Goal: Transaction & Acquisition: Purchase product/service

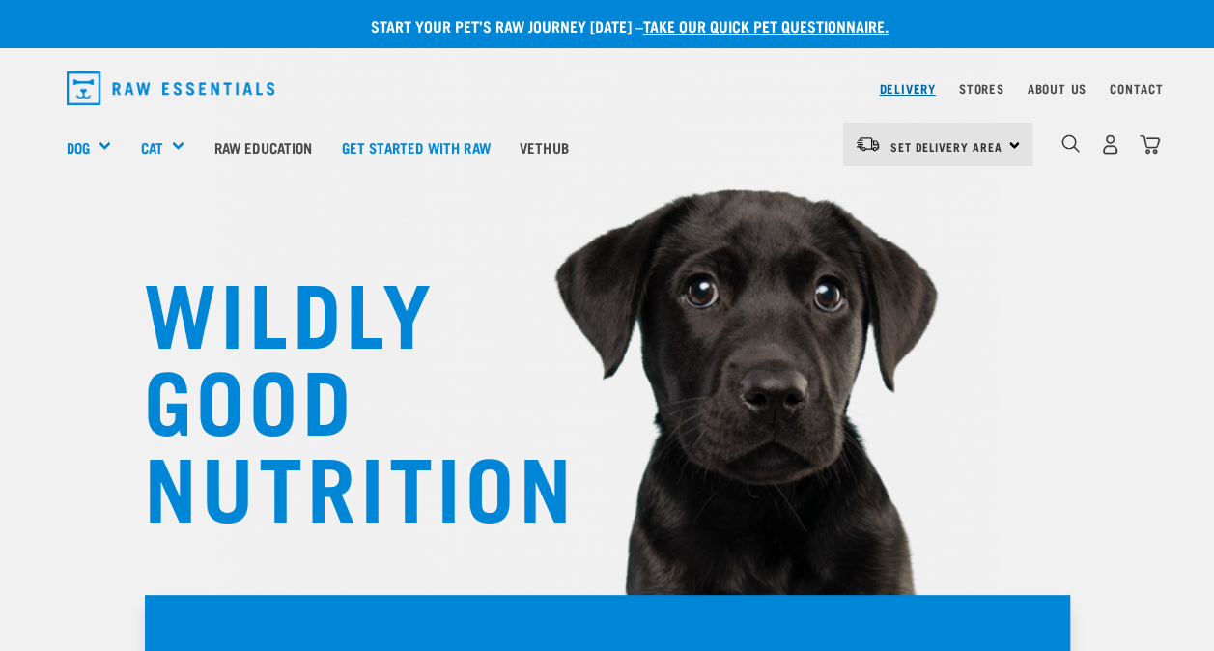
click at [898, 85] on link "Delivery" at bounding box center [907, 88] width 56 height 7
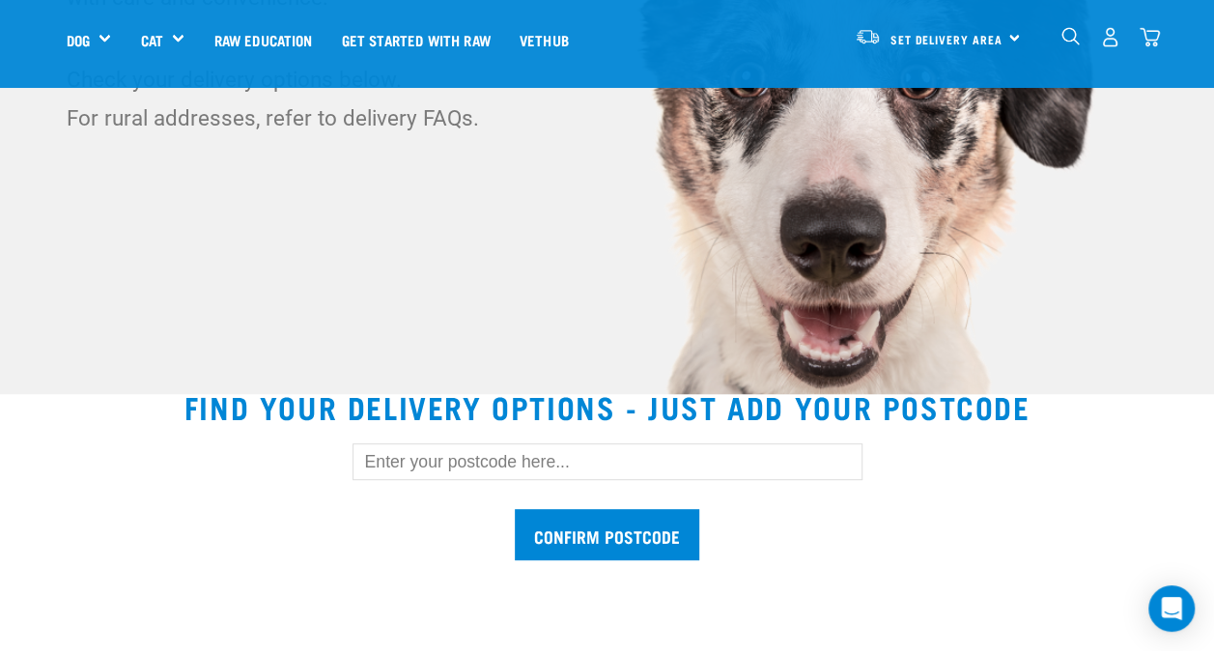
scroll to position [301, 0]
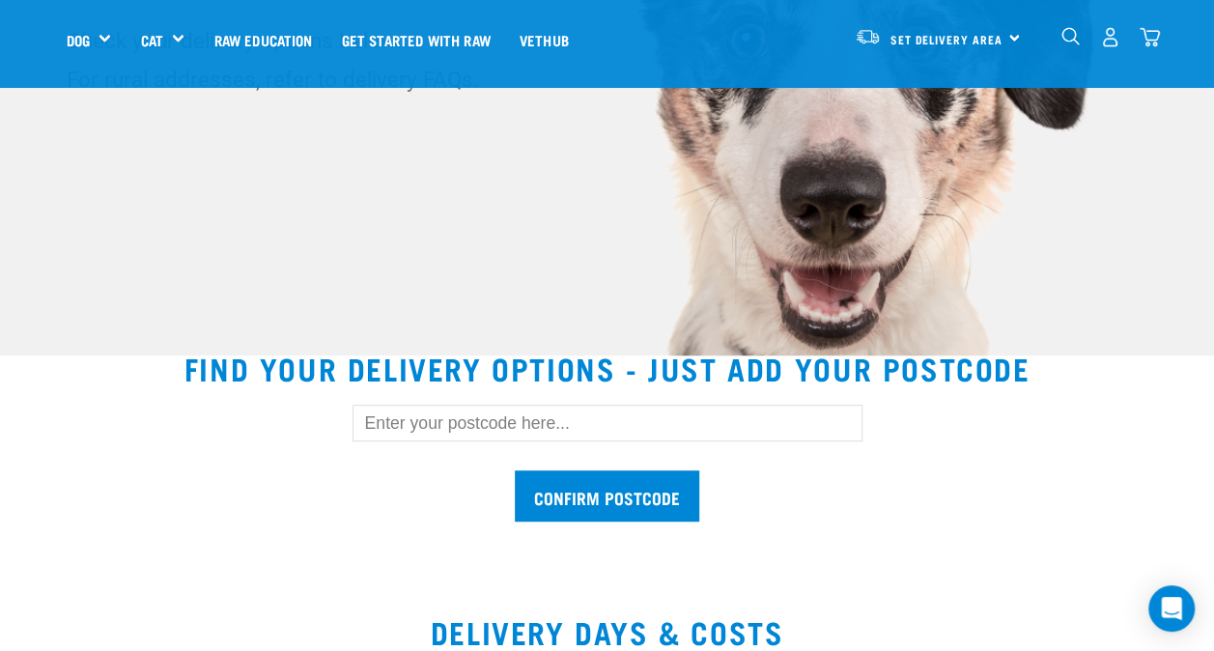
click at [530, 430] on input "text" at bounding box center [608, 423] width 510 height 37
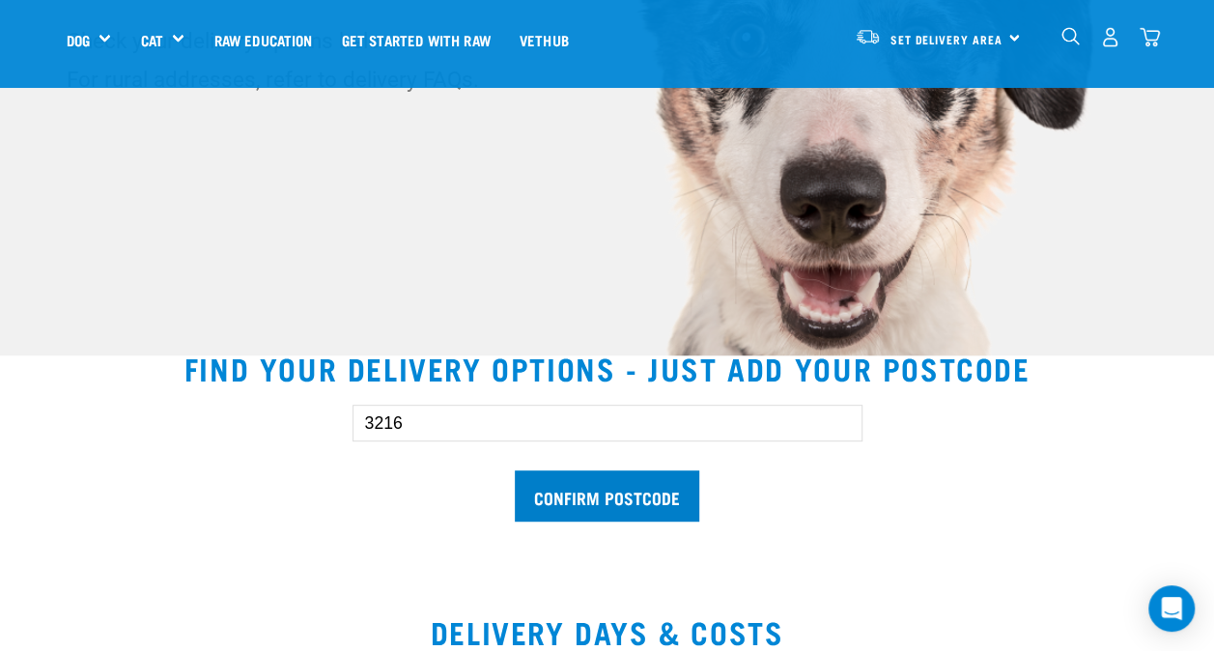
type input "3216"
click at [626, 484] on input "Confirm postcode" at bounding box center [607, 495] width 184 height 51
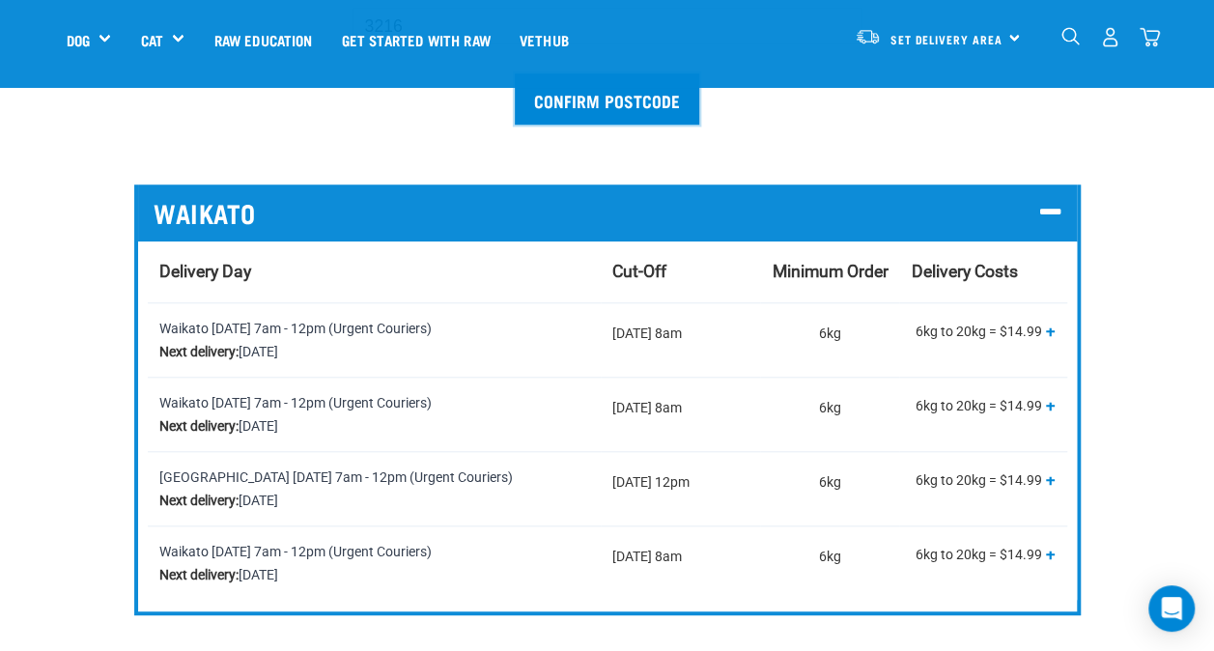
scroll to position [699, 0]
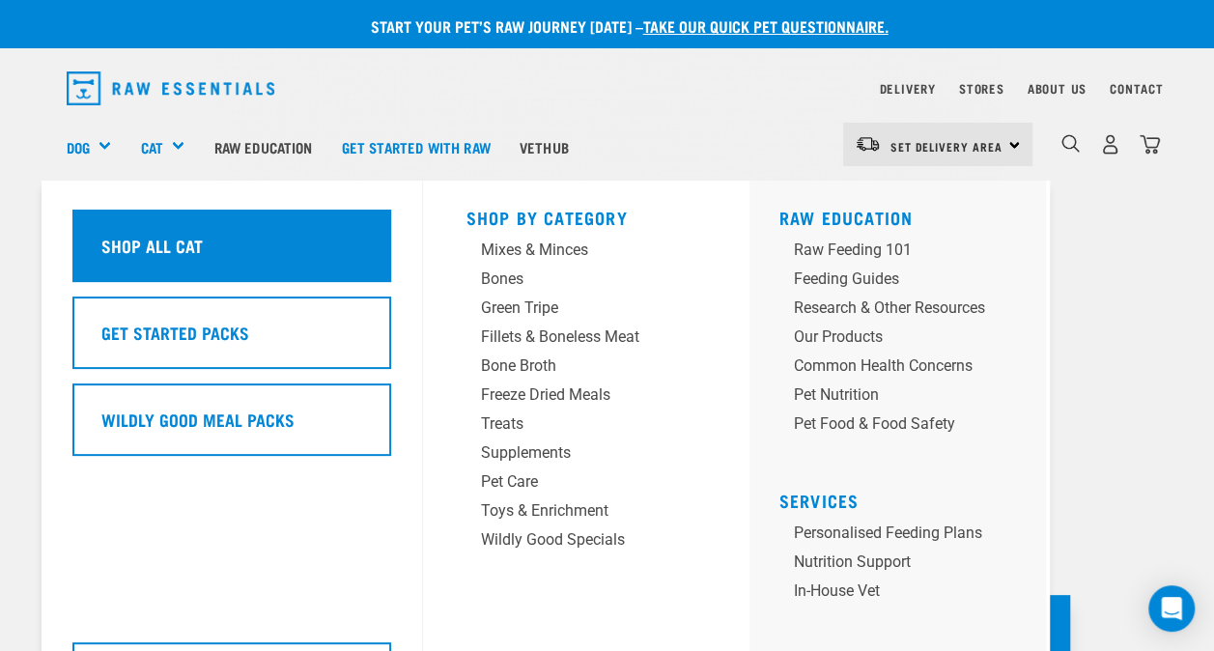
click at [279, 244] on div "Shop All Cat" at bounding box center [231, 246] width 319 height 72
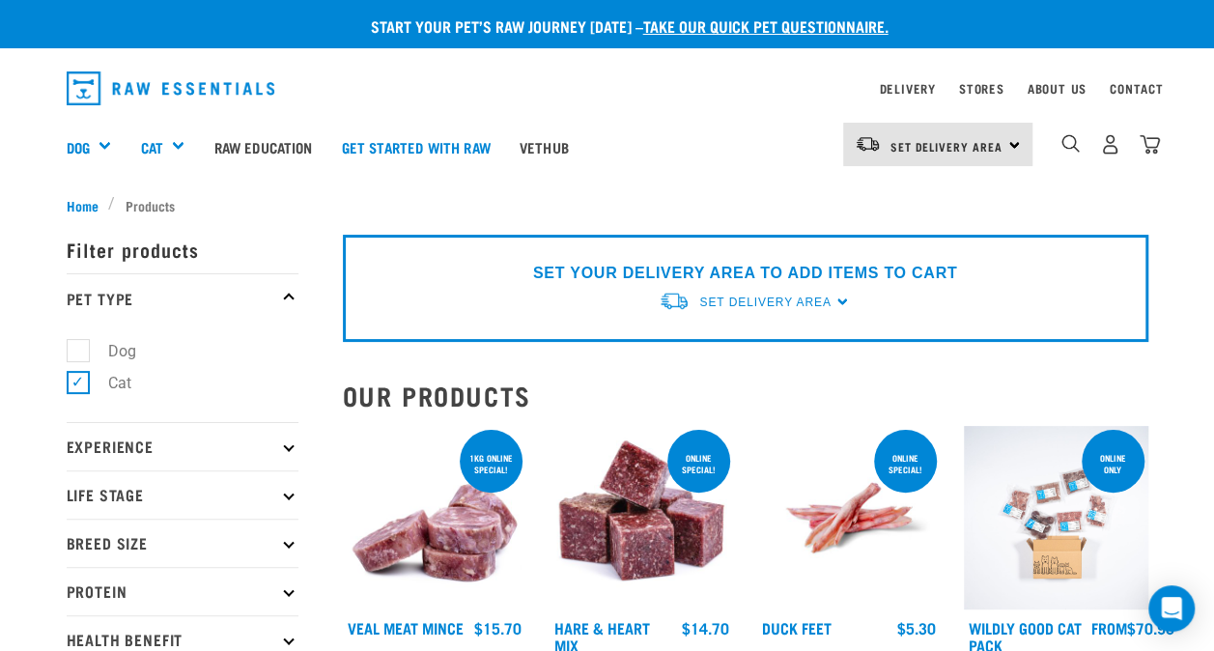
click at [84, 347] on label "Dog" at bounding box center [110, 351] width 67 height 24
click at [79, 347] on input "Dog" at bounding box center [73, 347] width 13 height 13
checkbox input "true"
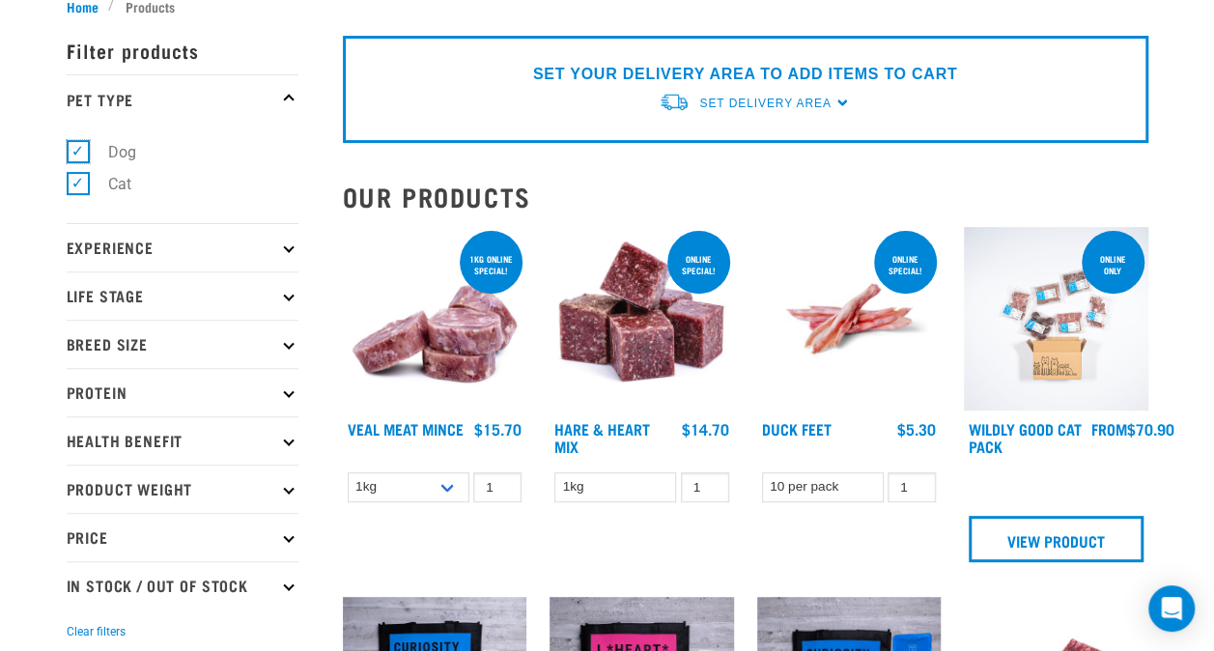
scroll to position [333, 0]
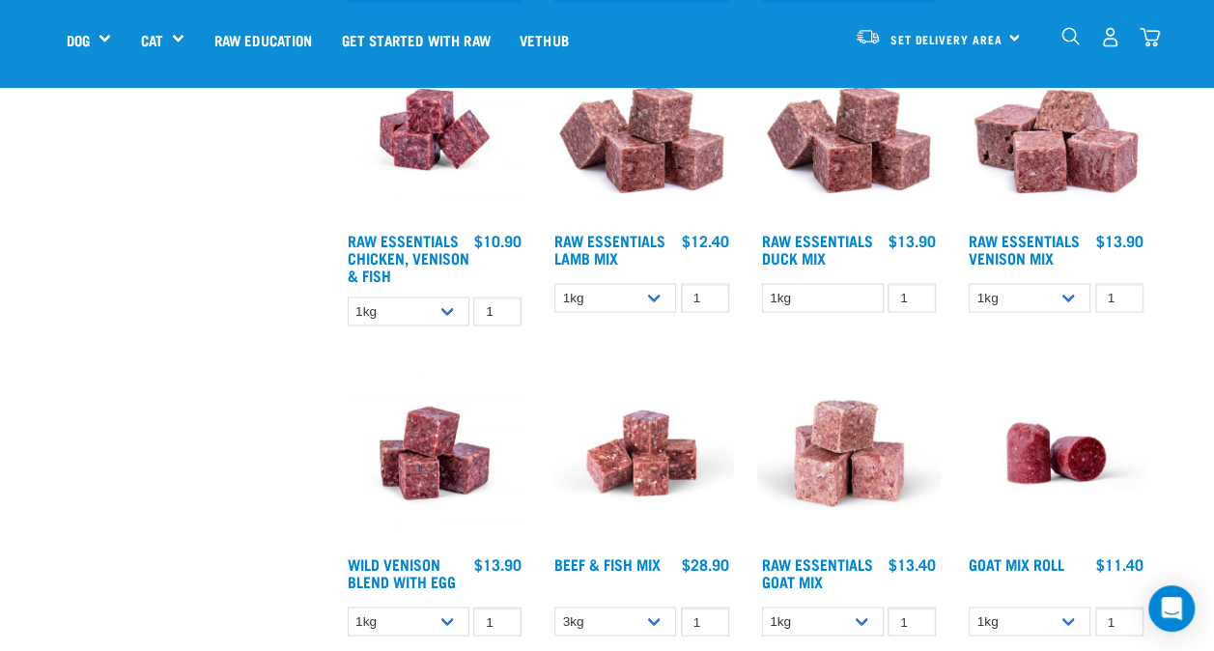
scroll to position [1562, 0]
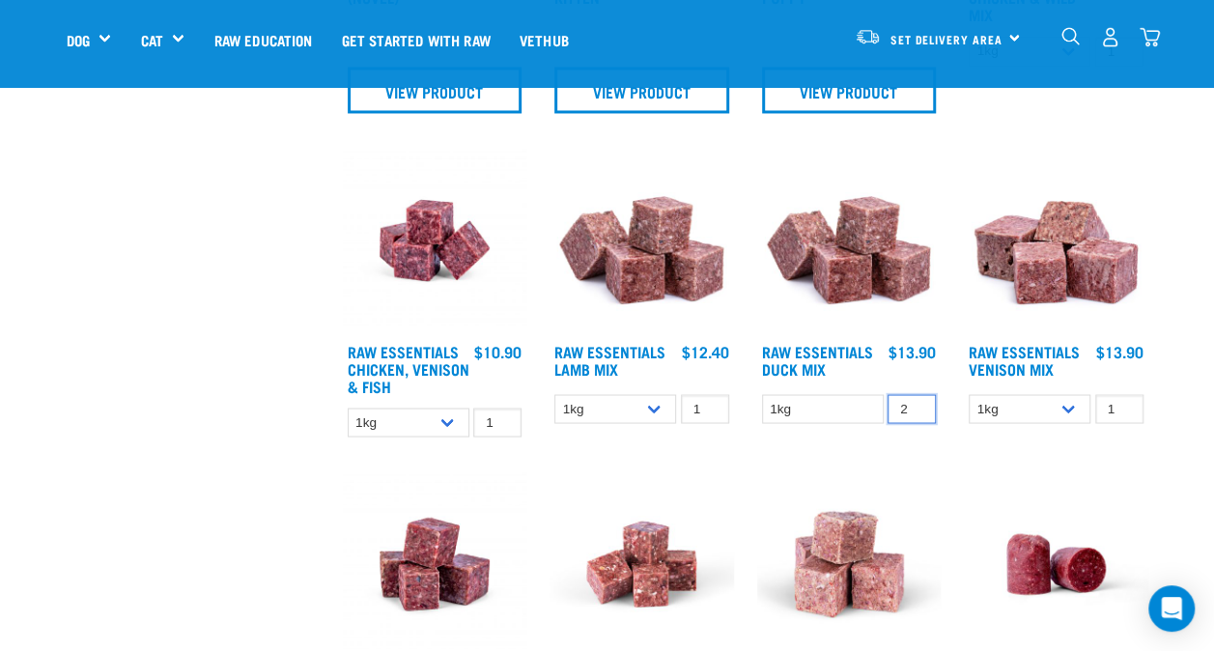
type input "2"
click at [916, 399] on input "2" at bounding box center [912, 409] width 48 height 30
click at [927, 460] on div "Raw Essentials Goat Mix" at bounding box center [850, 615] width 208 height 310
click at [858, 351] on link "Raw Essentials Duck Mix" at bounding box center [817, 359] width 111 height 26
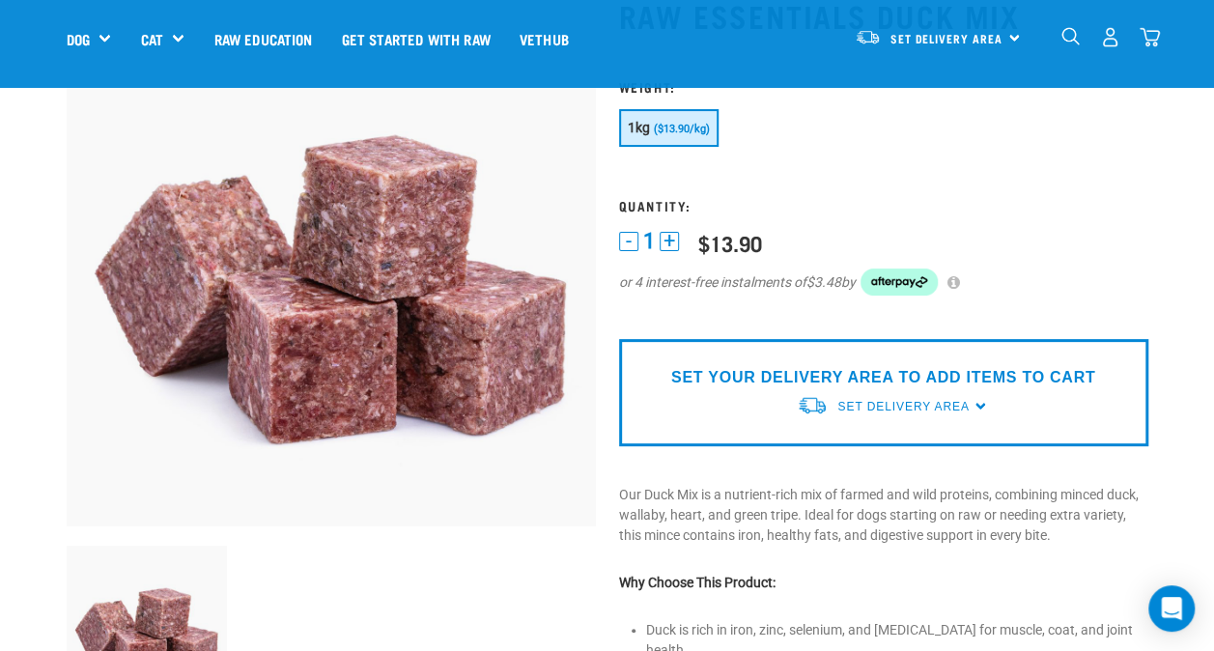
scroll to position [145, 0]
click at [666, 234] on button "+" at bounding box center [669, 240] width 19 height 19
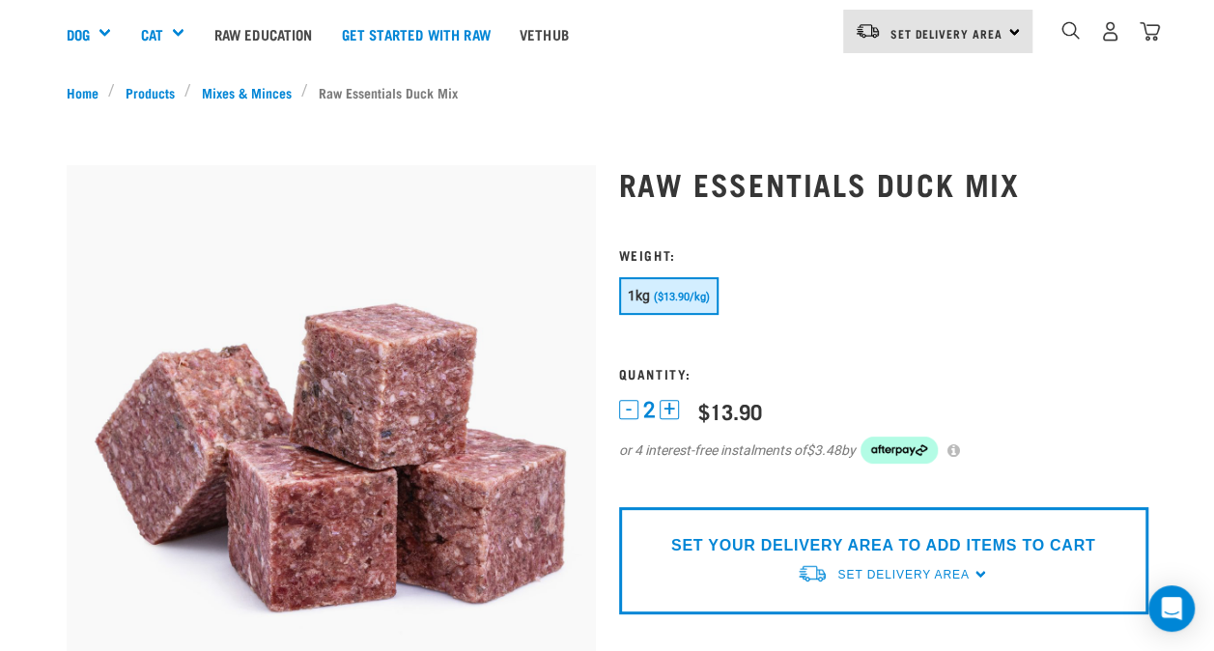
scroll to position [0, 0]
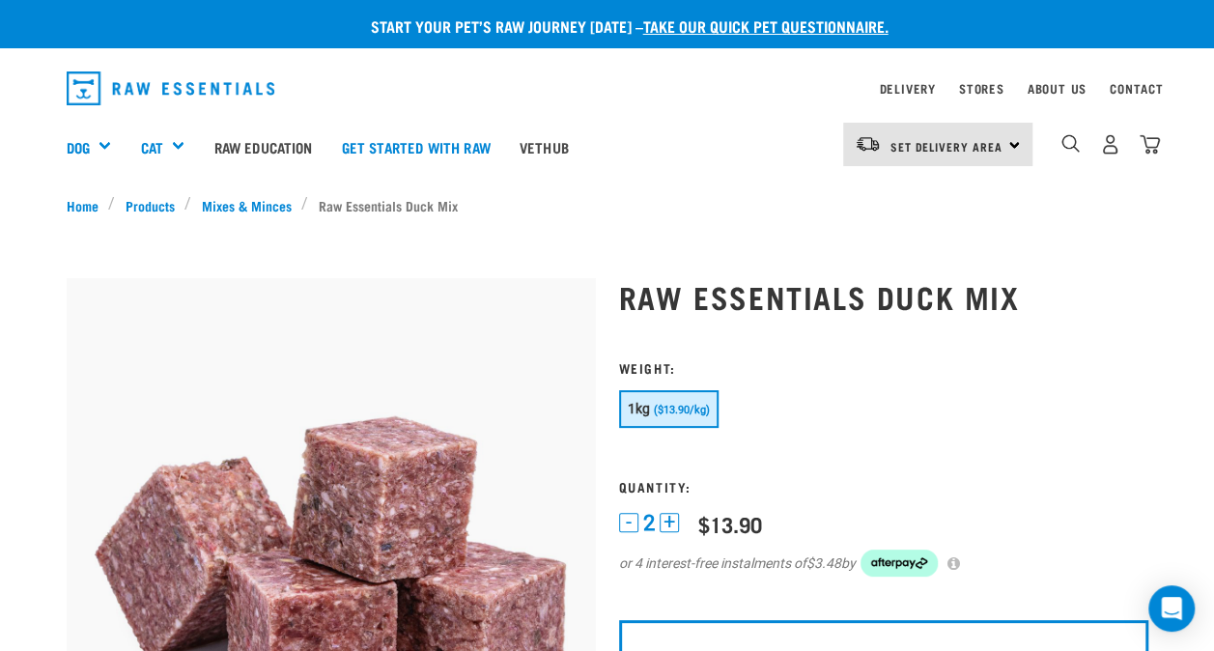
click at [642, 404] on span "1kg" at bounding box center [639, 408] width 23 height 15
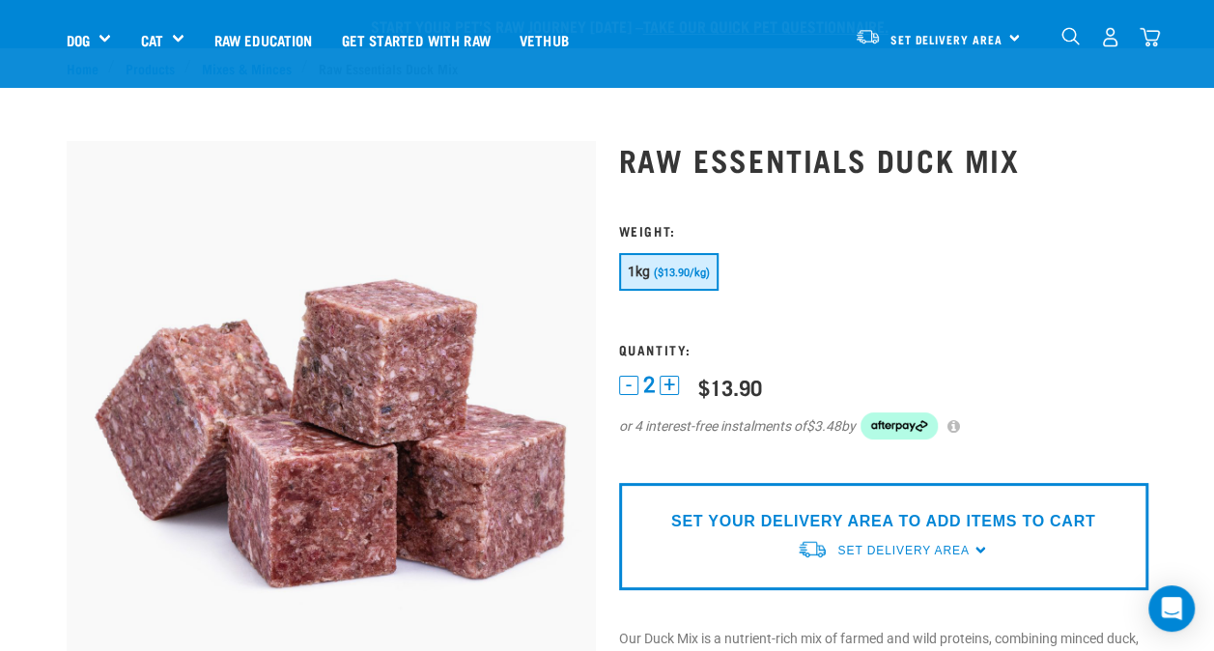
scroll to position [132, 0]
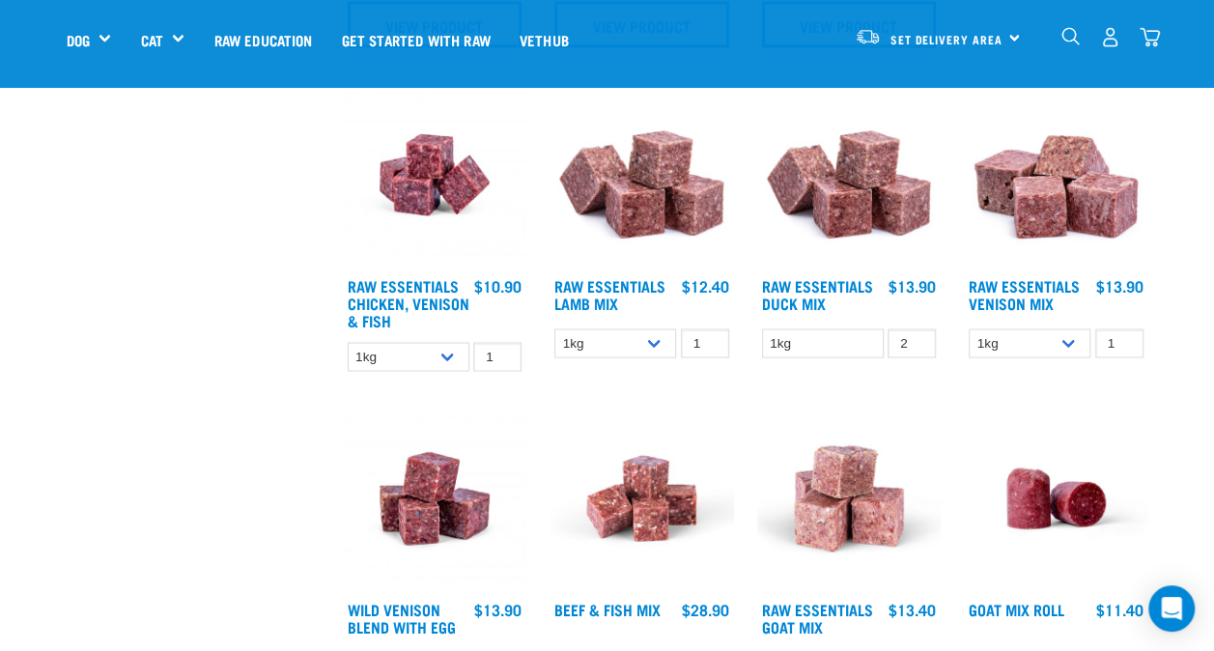
scroll to position [1612, 0]
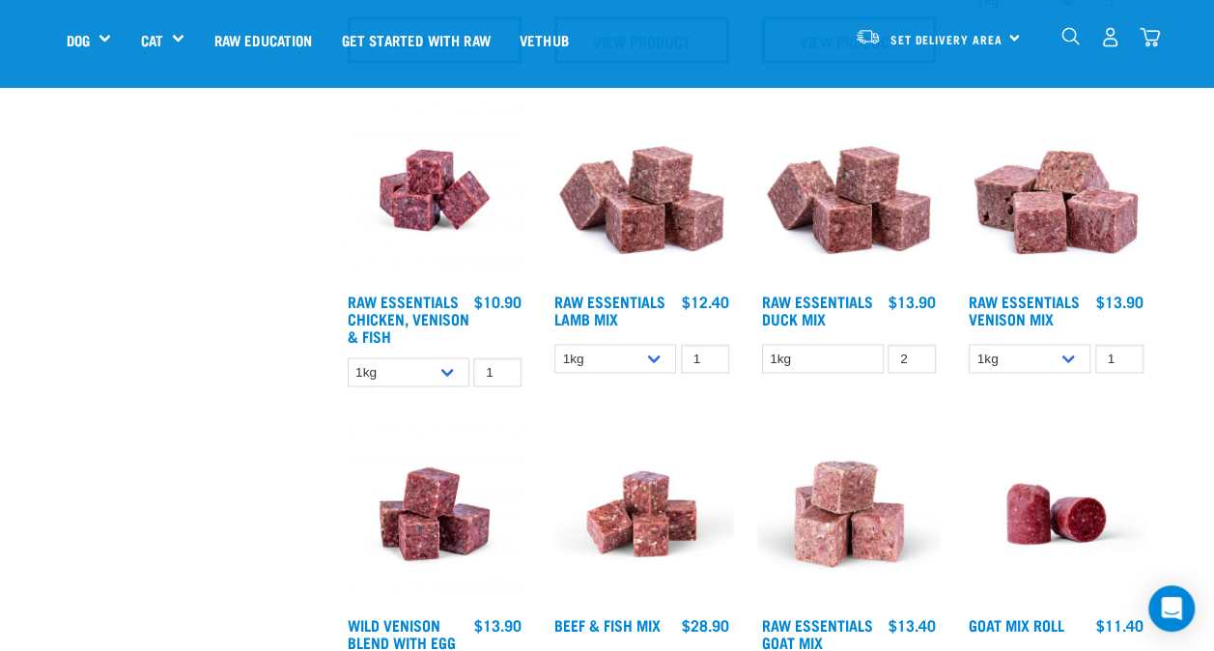
click at [871, 216] on img at bounding box center [849, 190] width 184 height 184
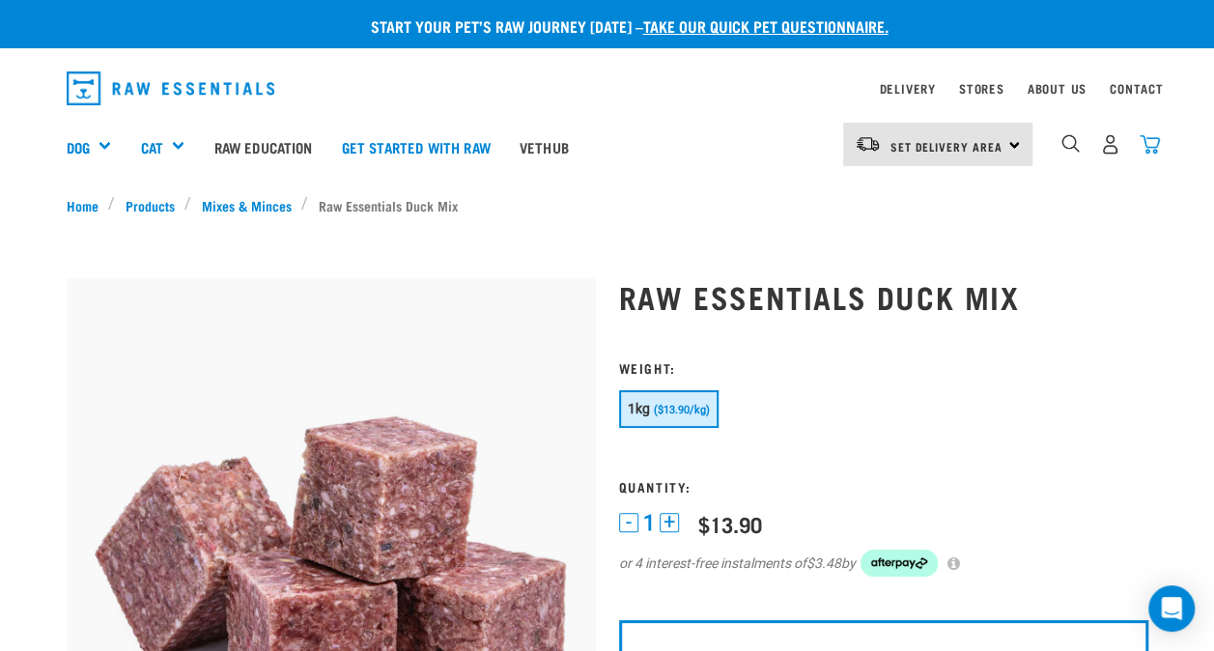
click at [1145, 135] on img "dropdown navigation" at bounding box center [1150, 144] width 20 height 20
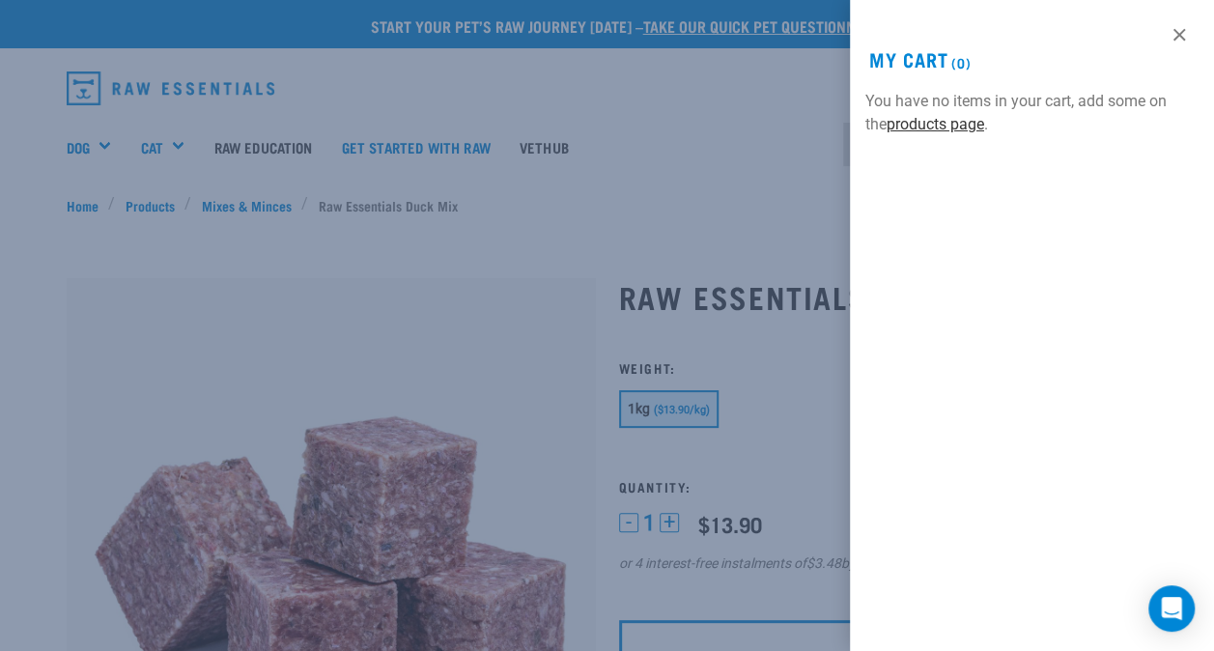
click at [889, 120] on link "products page" at bounding box center [936, 124] width 98 height 18
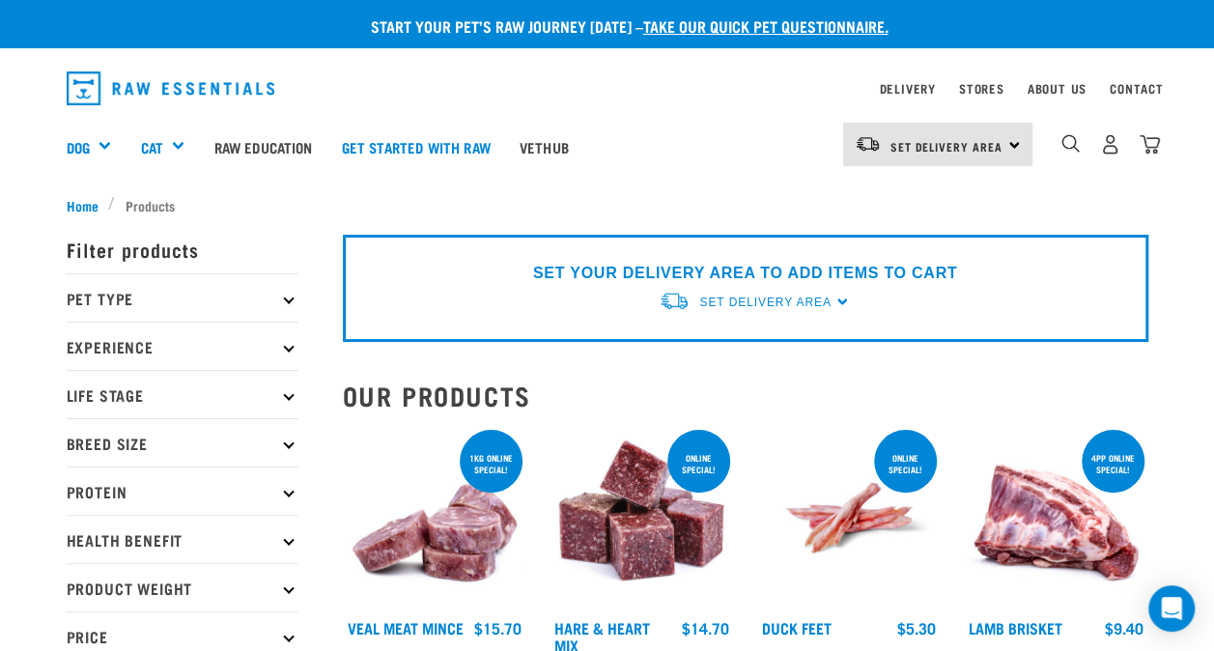
click at [835, 296] on div "SET YOUR DELIVERY AREA TO ADD ITEMS TO CART Set Delivery Area [GEOGRAPHIC_DATA]…" at bounding box center [746, 288] width 806 height 107
click at [815, 305] on span "Set Delivery Area" at bounding box center [764, 303] width 131 height 14
click at [767, 343] on link "[GEOGRAPHIC_DATA]" at bounding box center [755, 347] width 192 height 32
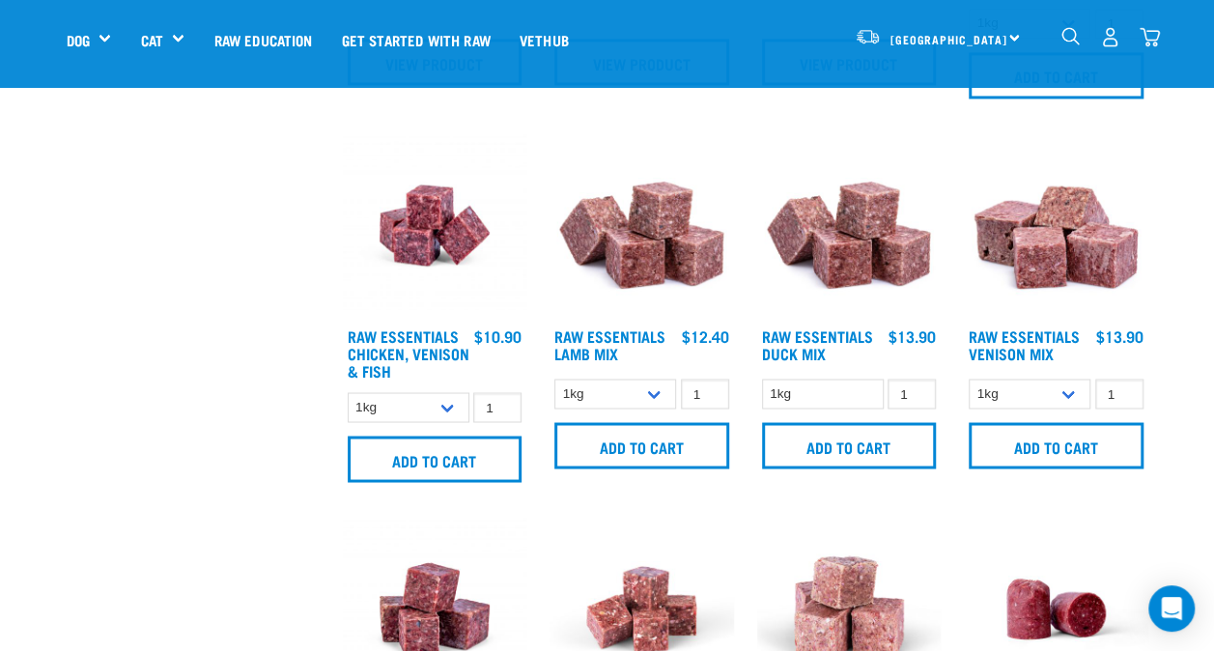
scroll to position [1508, 0]
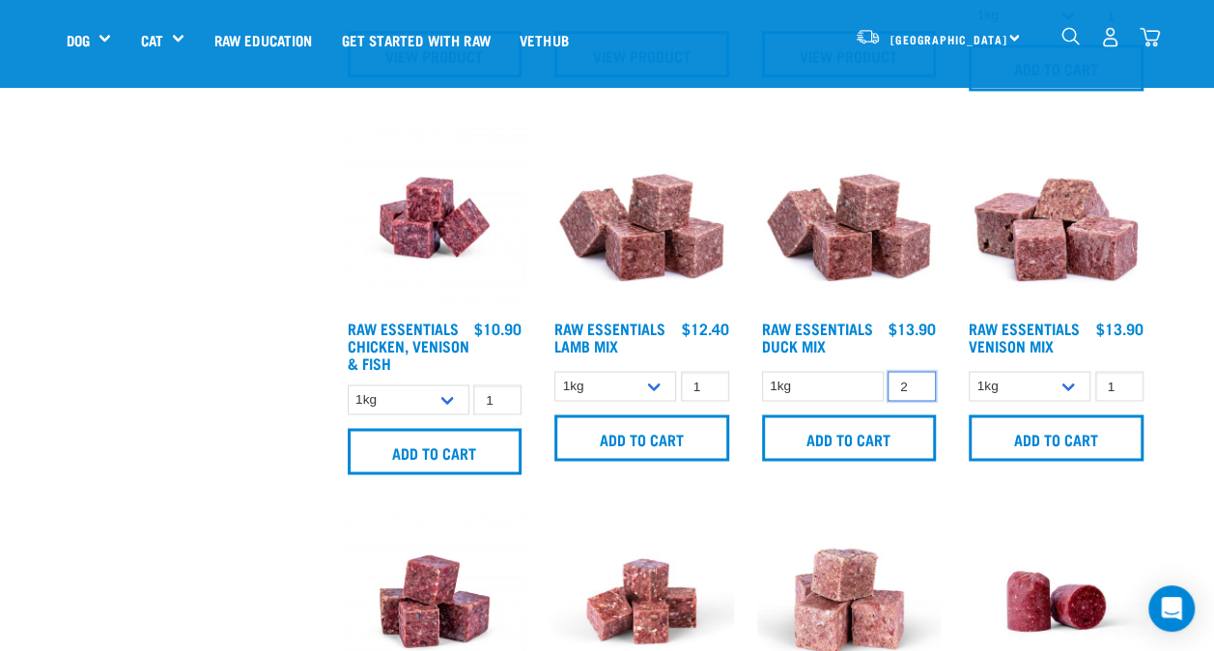
type input "2"
click at [915, 377] on input "2" at bounding box center [912, 386] width 48 height 30
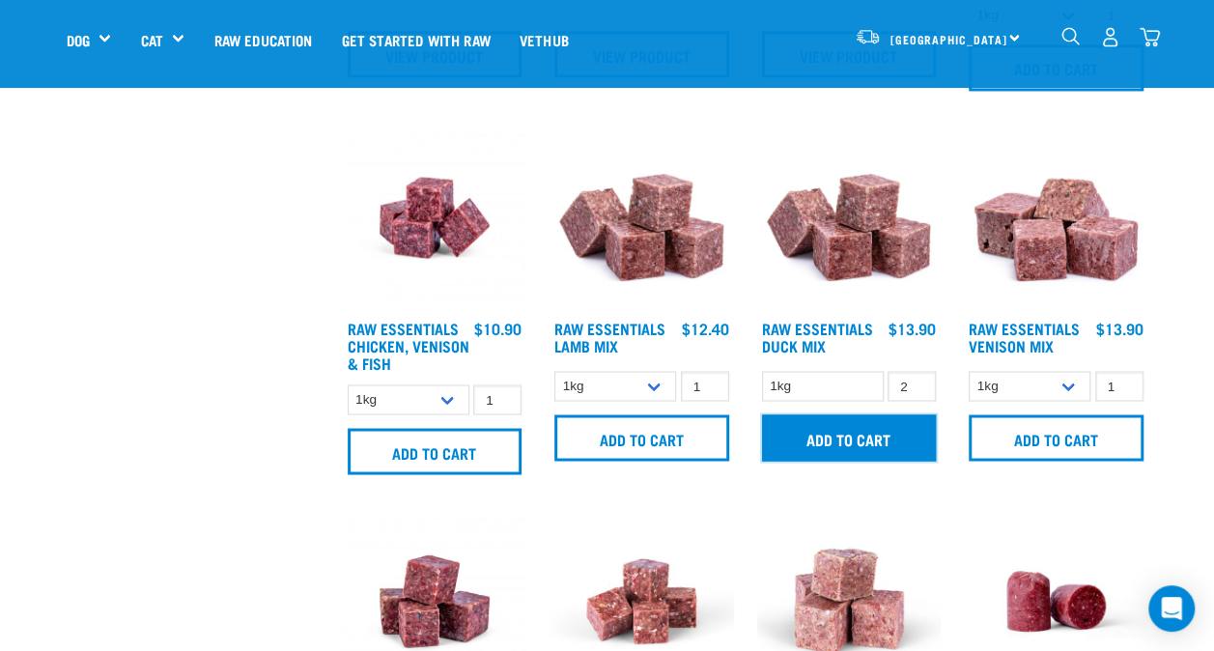
click at [879, 431] on input "Add to cart" at bounding box center [849, 437] width 175 height 46
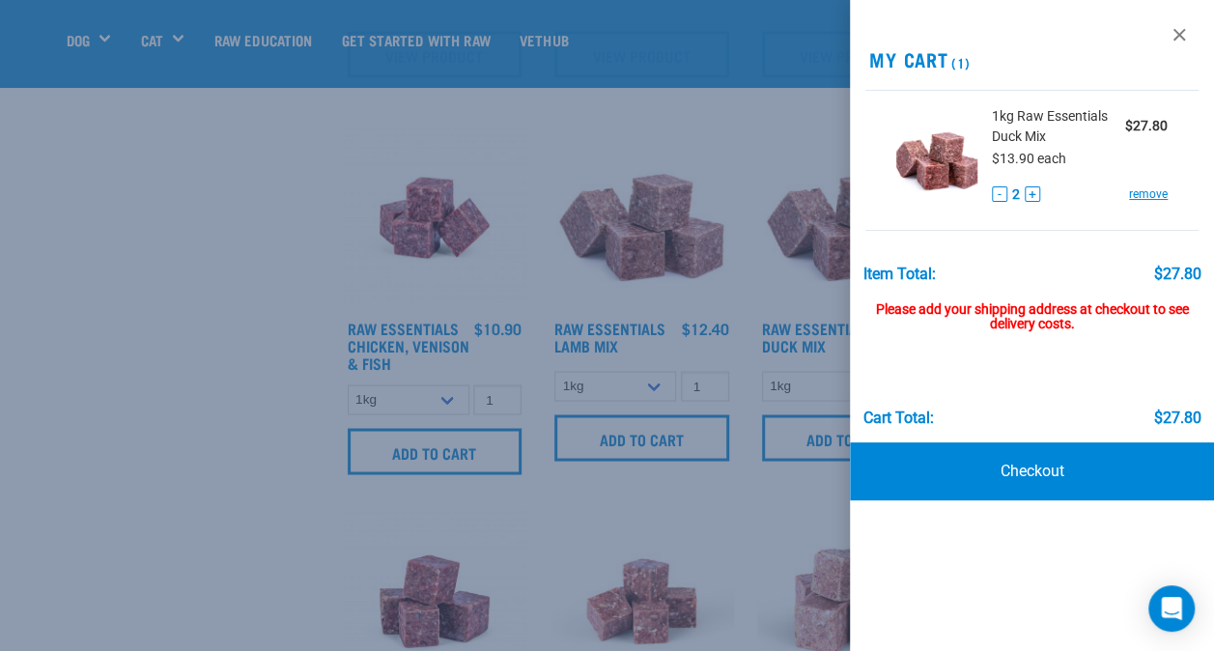
click at [274, 321] on div at bounding box center [607, 325] width 1214 height 651
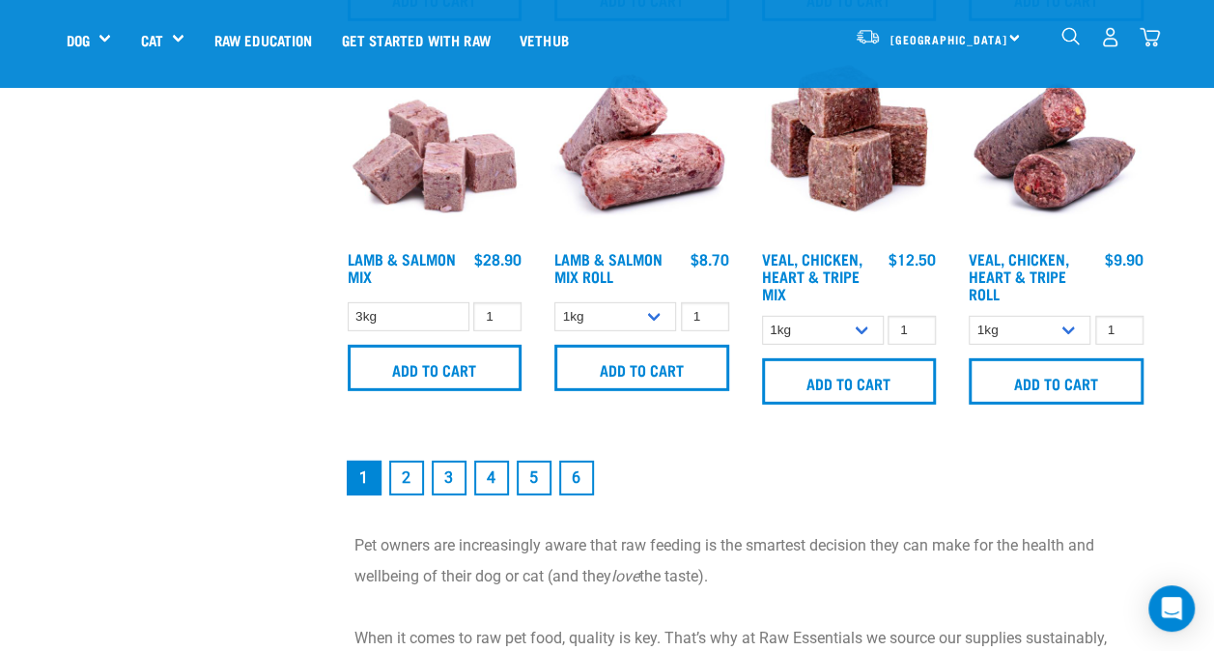
scroll to position [2701, 0]
click at [400, 471] on link "2" at bounding box center [406, 477] width 35 height 35
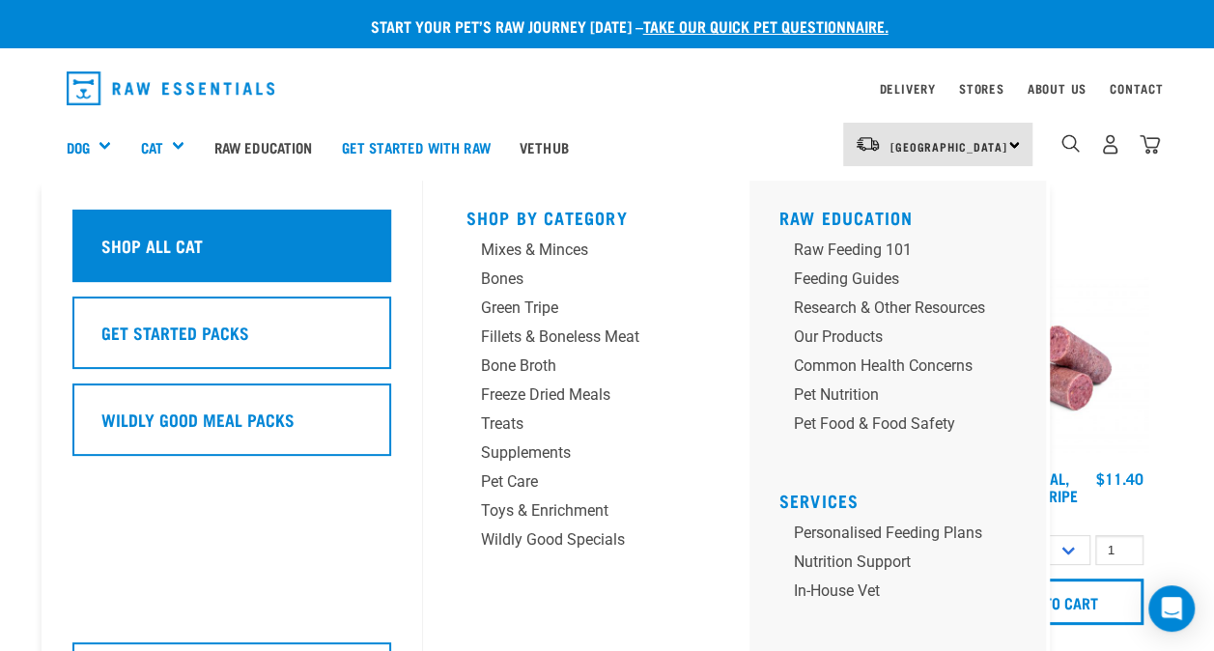
click at [162, 226] on div "Shop All Cat" at bounding box center [231, 246] width 319 height 72
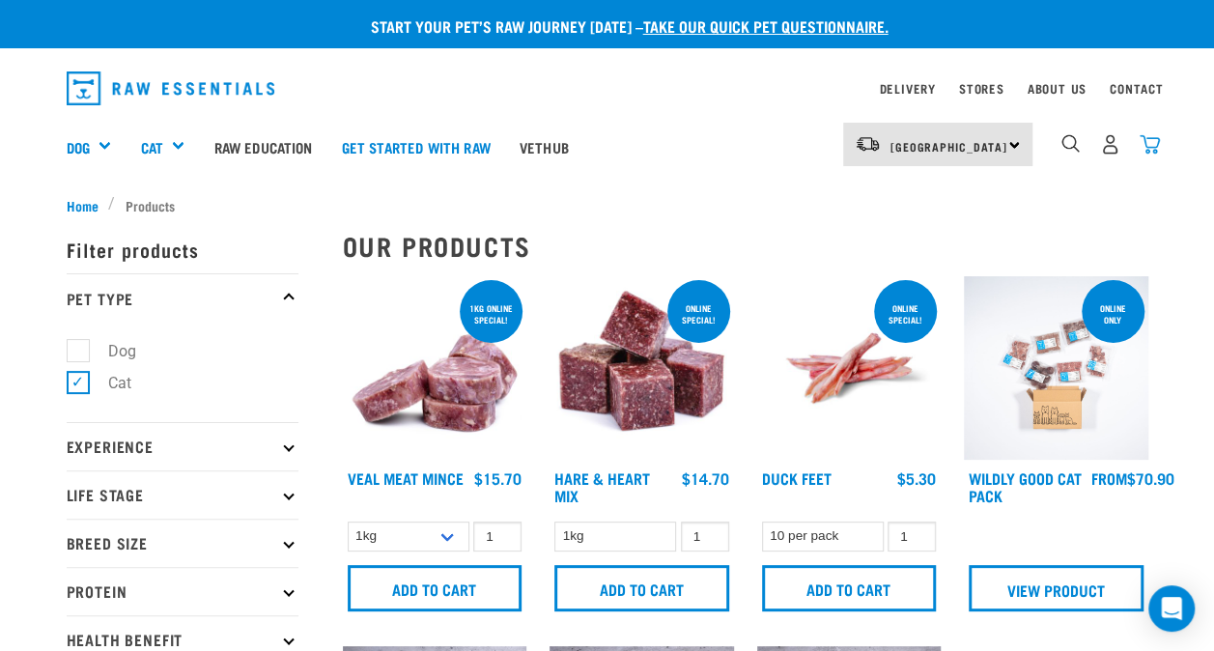
click at [1141, 137] on img "dropdown navigation" at bounding box center [1150, 144] width 20 height 20
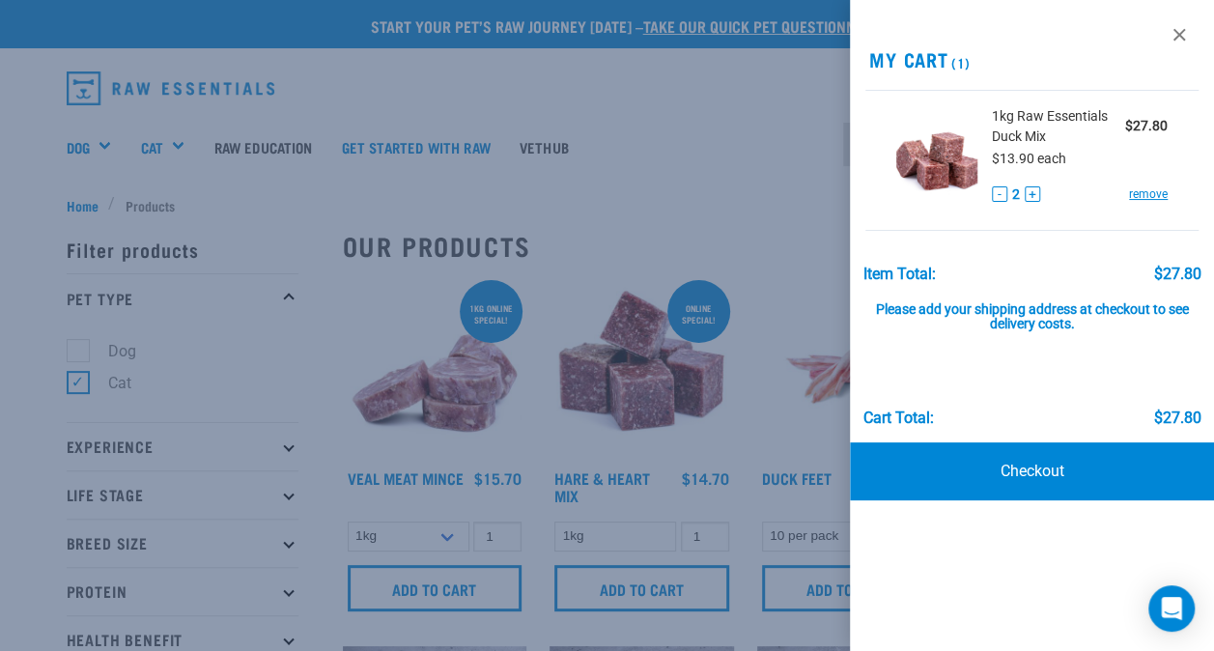
click at [719, 203] on div at bounding box center [607, 325] width 1214 height 651
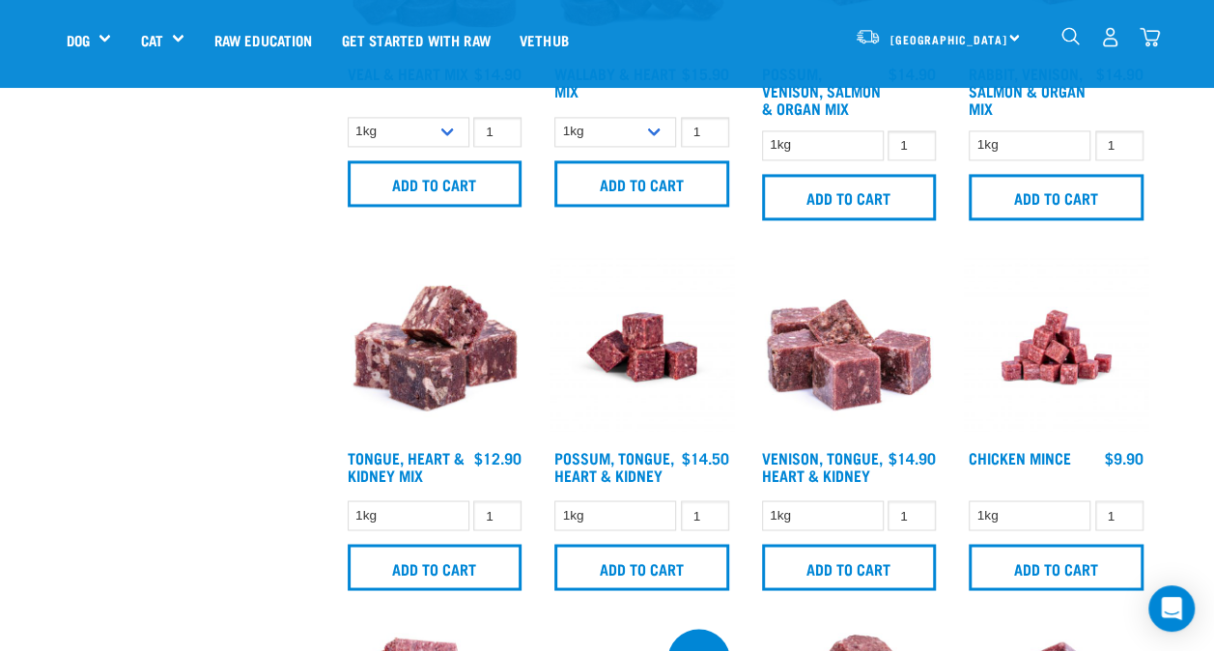
scroll to position [1377, 0]
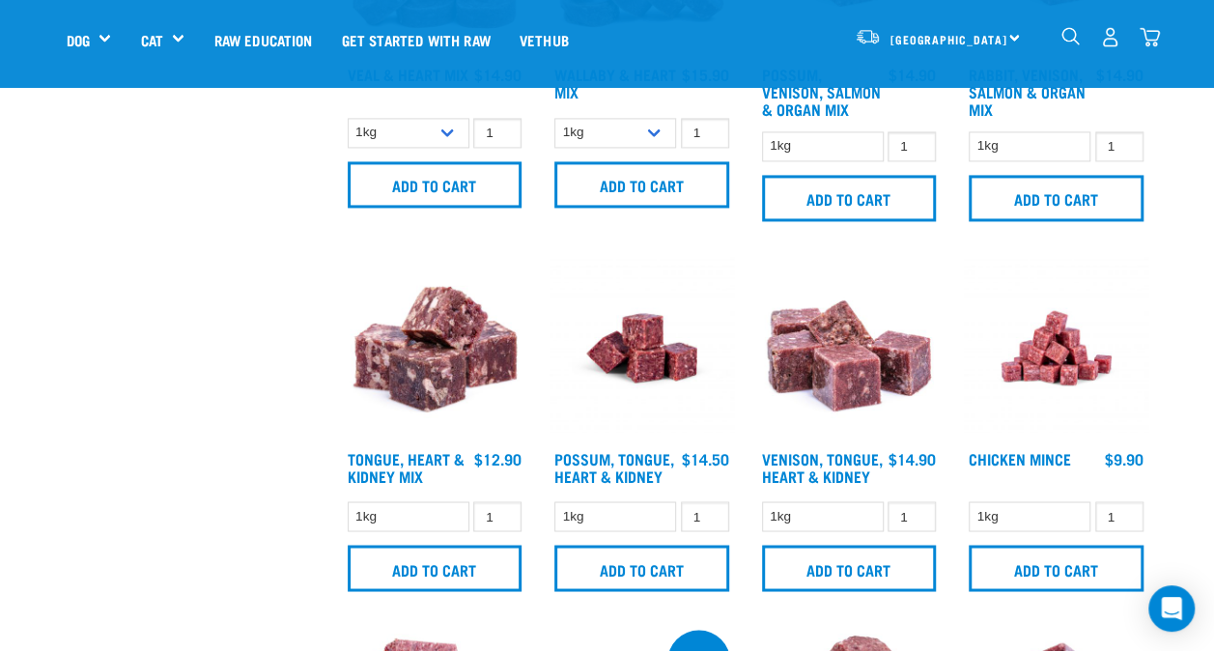
click at [777, 232] on div "cat and dog friendly! 1 0 100 Add to cart" at bounding box center [850, 52] width 208 height 383
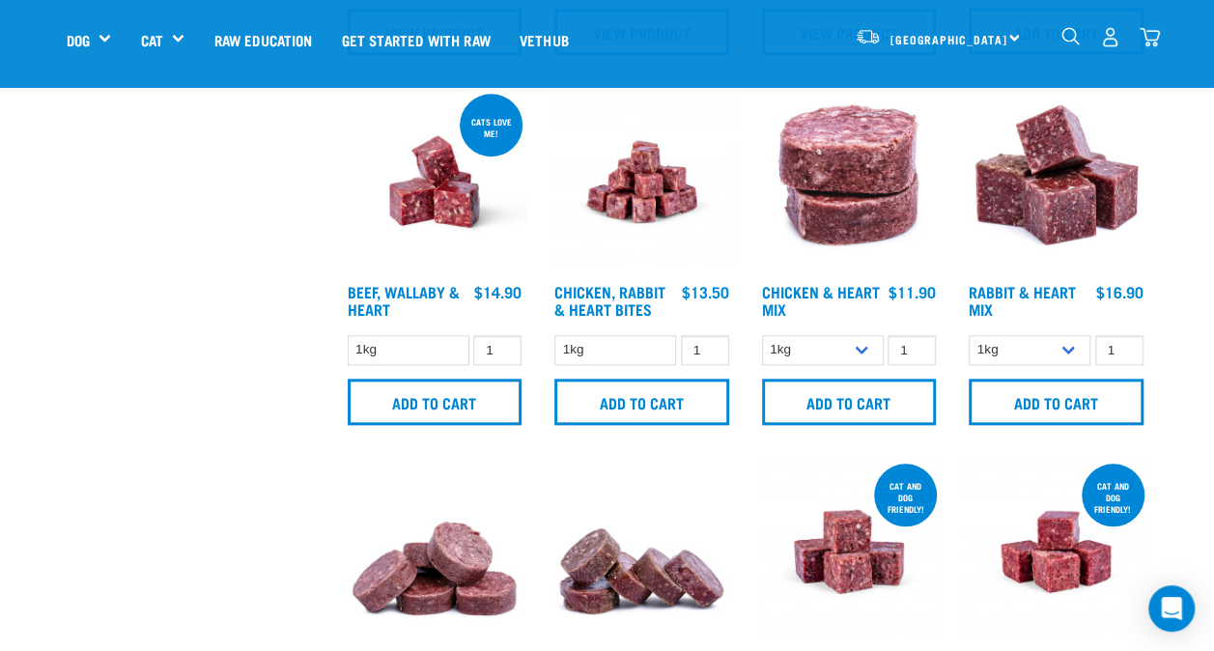
scroll to position [791, 0]
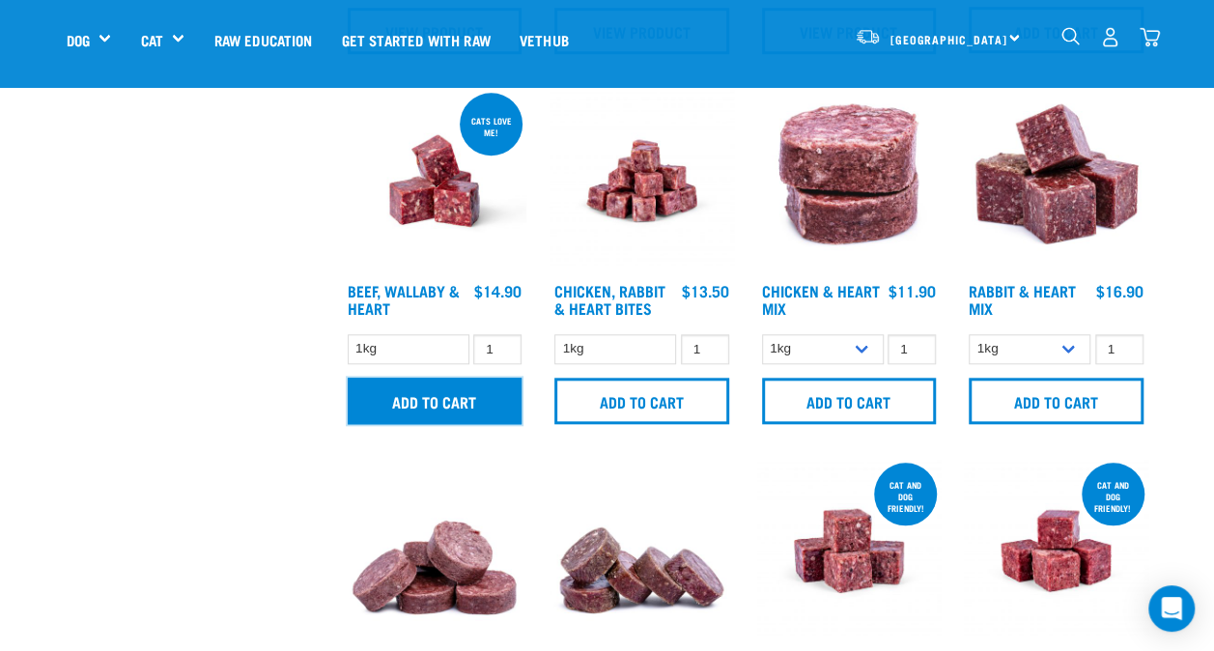
click at [423, 410] on input "Add to cart" at bounding box center [435, 401] width 175 height 46
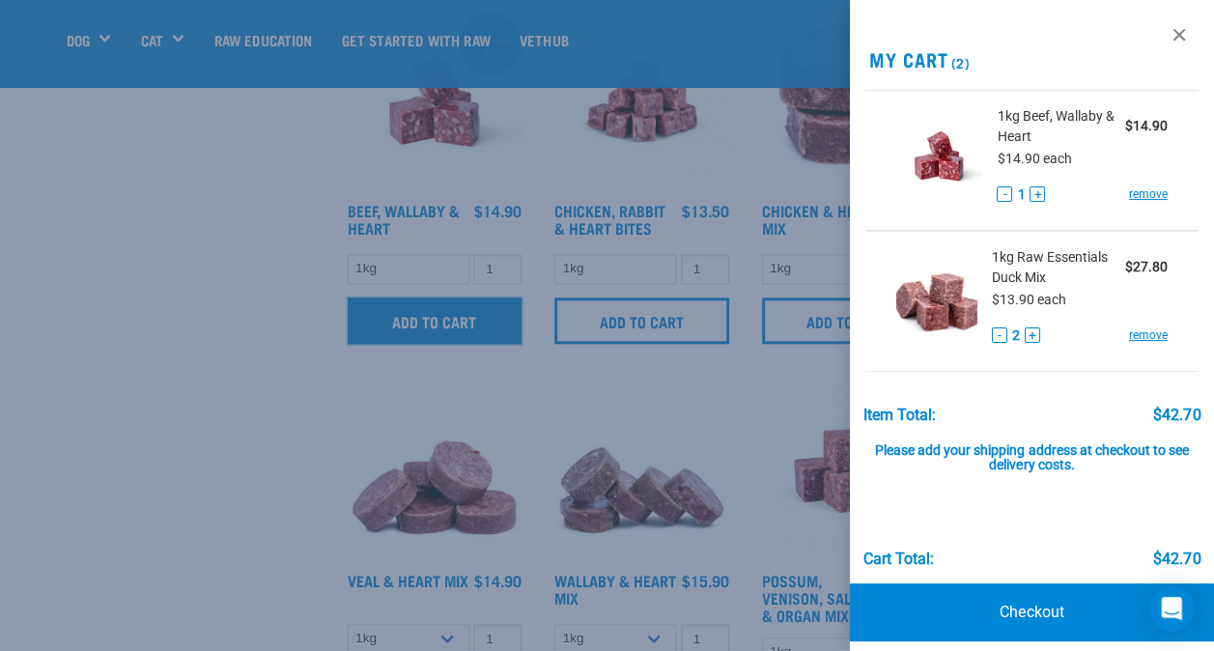
scroll to position [872, 0]
click at [324, 323] on div at bounding box center [607, 325] width 1214 height 651
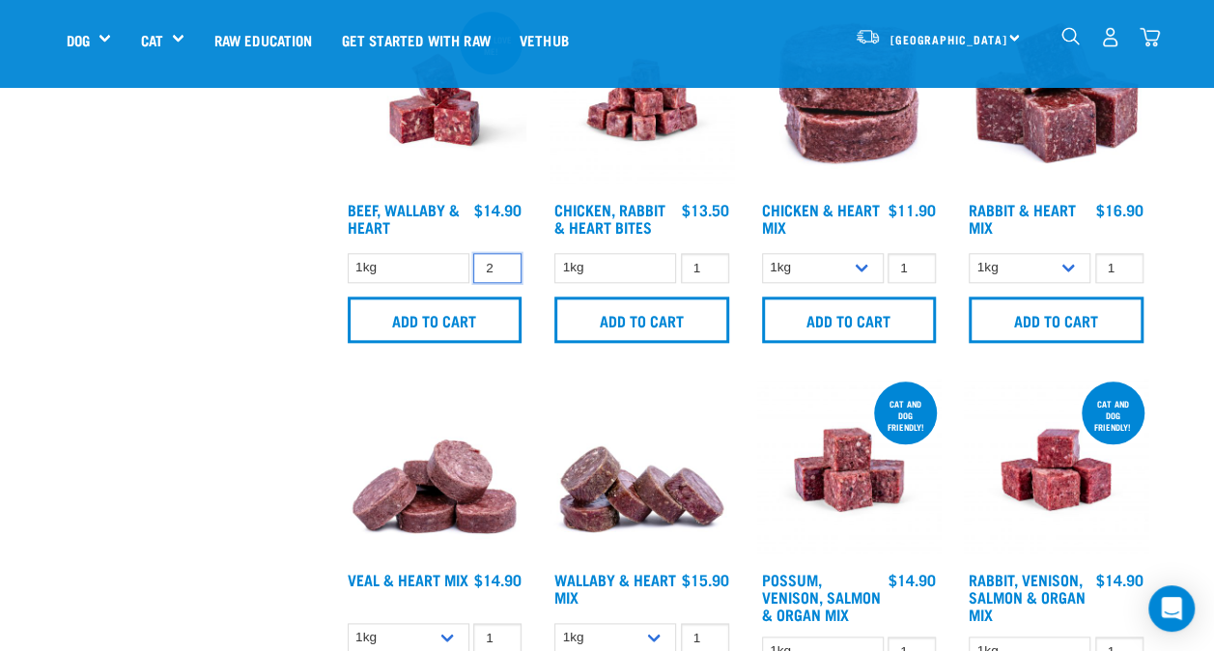
click at [501, 261] on input "2" at bounding box center [497, 268] width 48 height 30
click at [500, 276] on input "2" at bounding box center [497, 268] width 48 height 30
type input "1"
click at [500, 269] on input "1" at bounding box center [497, 268] width 48 height 30
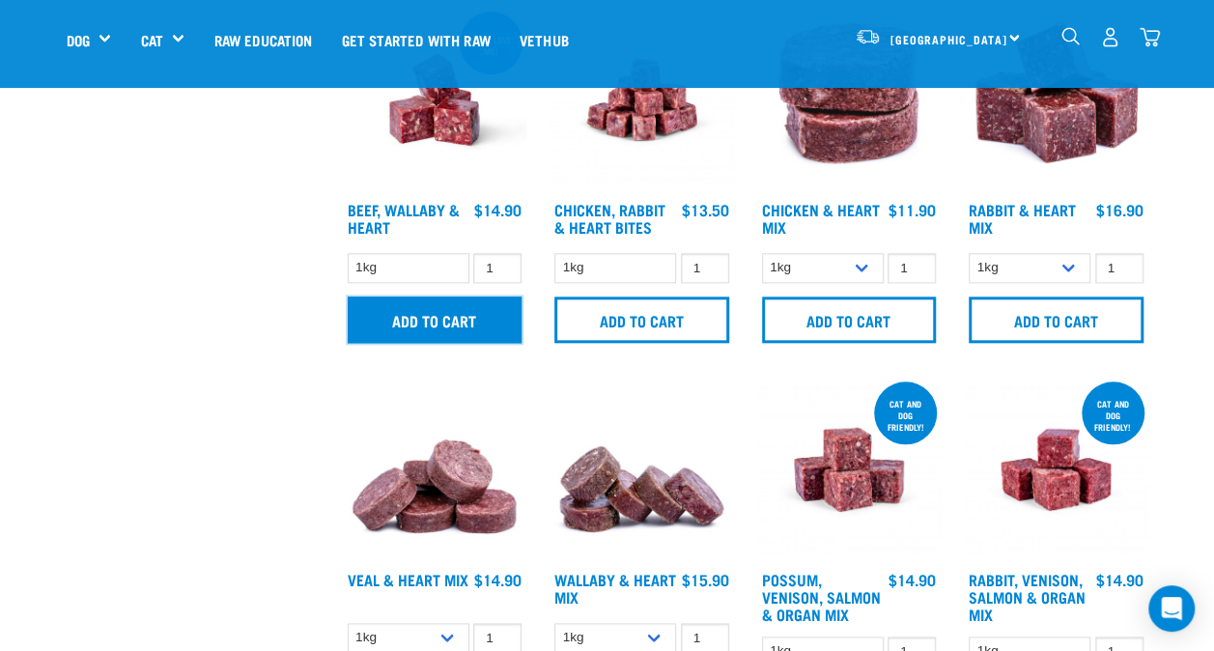
click at [466, 300] on input "Add to cart" at bounding box center [435, 320] width 175 height 46
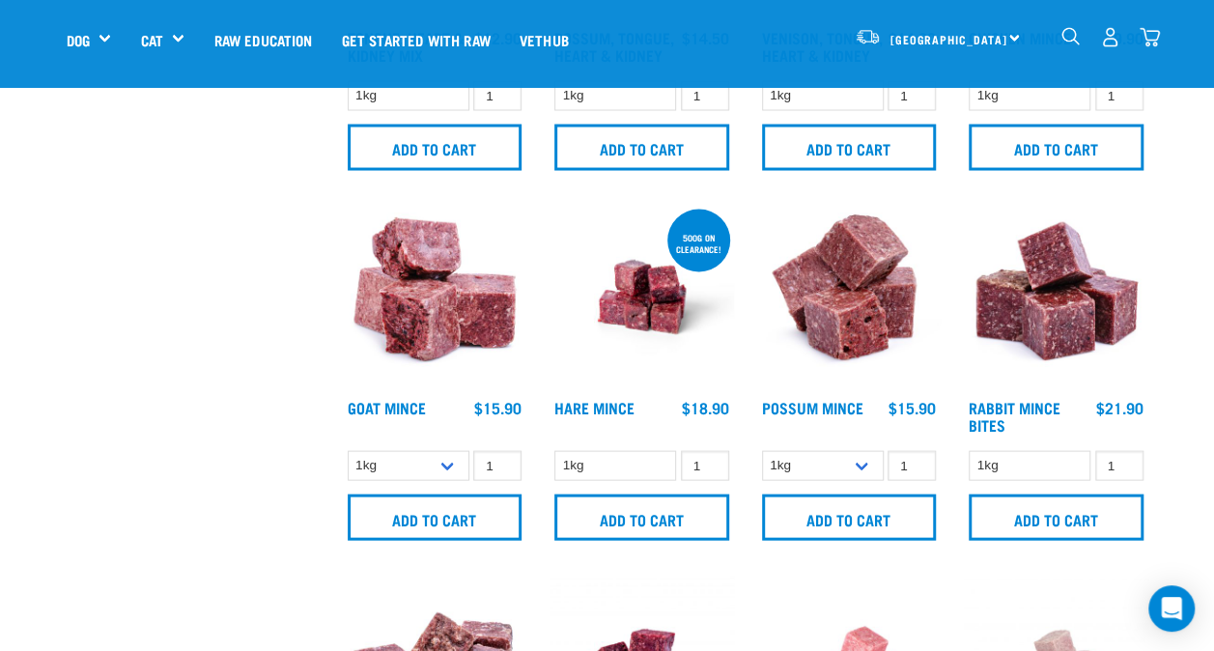
scroll to position [1797, 0]
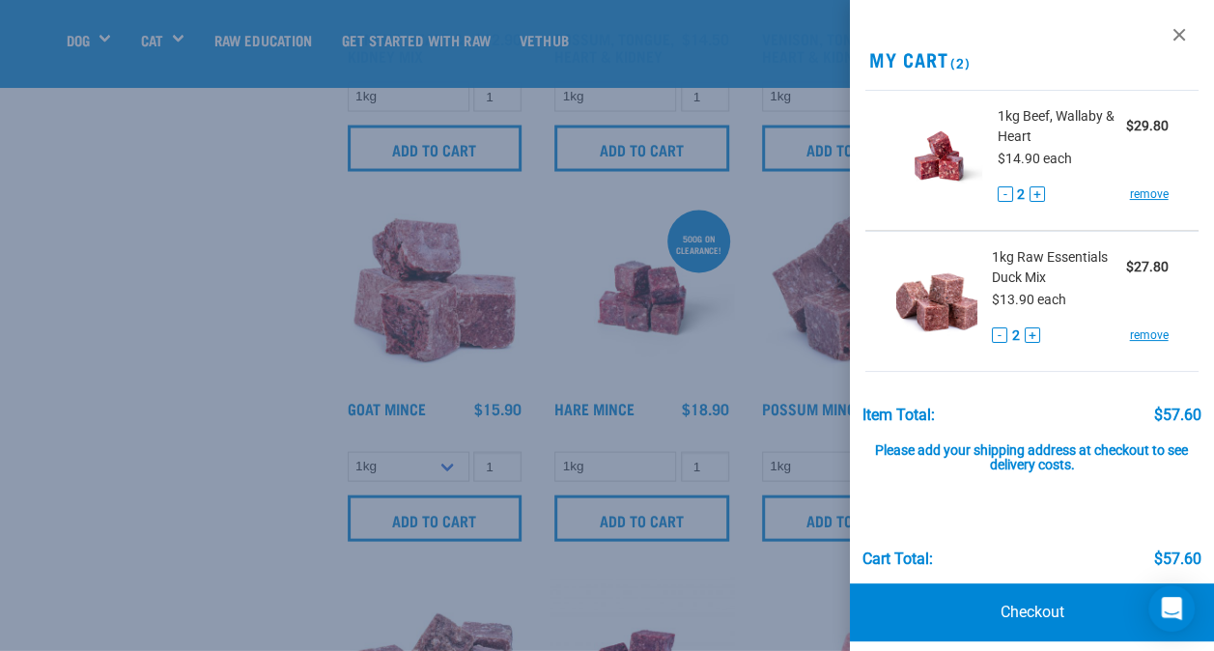
click at [149, 436] on div at bounding box center [607, 325] width 1214 height 651
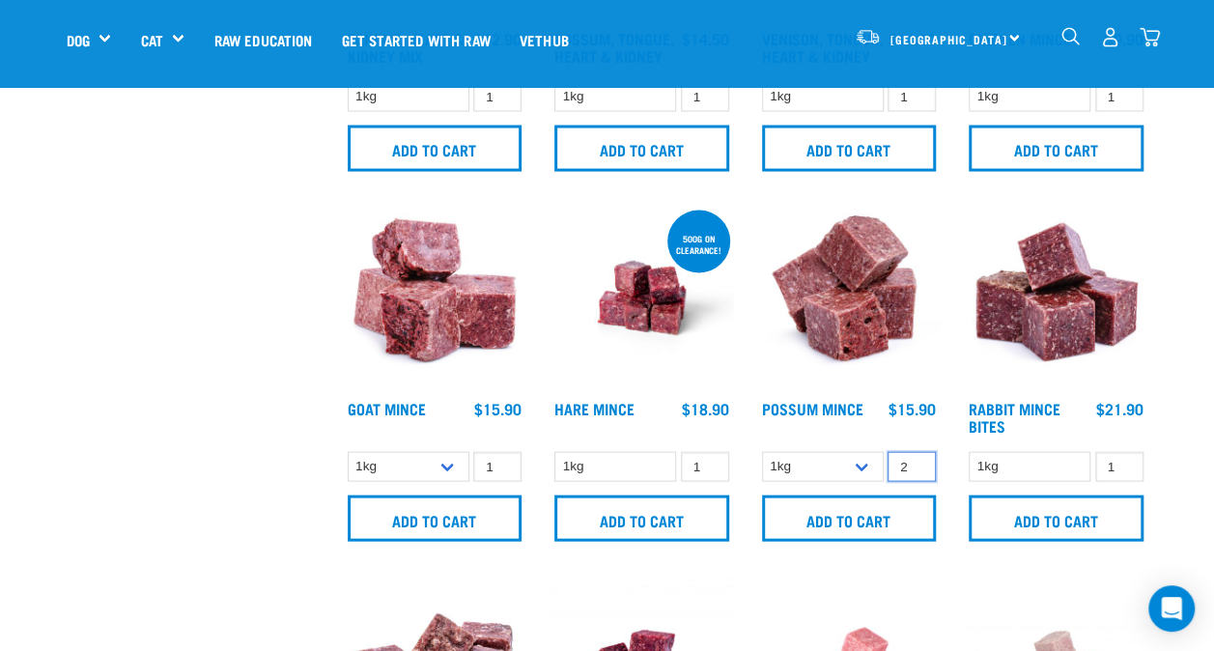
type input "2"
click at [917, 459] on input "2" at bounding box center [912, 466] width 48 height 30
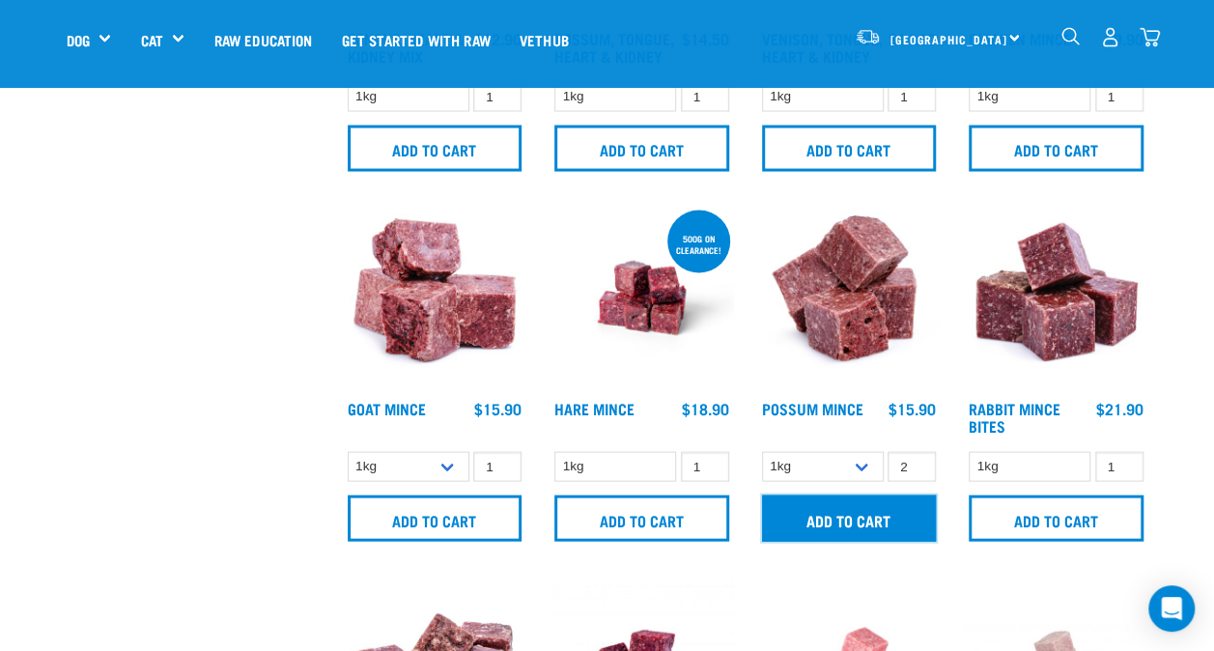
click at [869, 503] on input "Add to cart" at bounding box center [849, 518] width 175 height 46
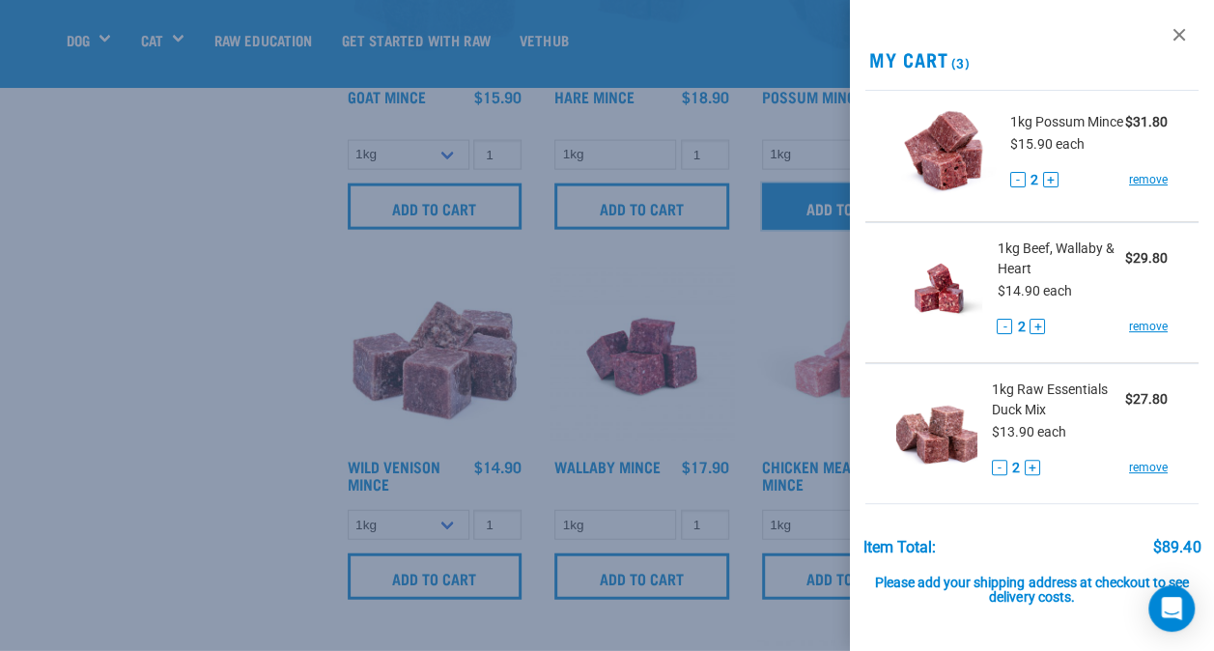
scroll to position [2148, 0]
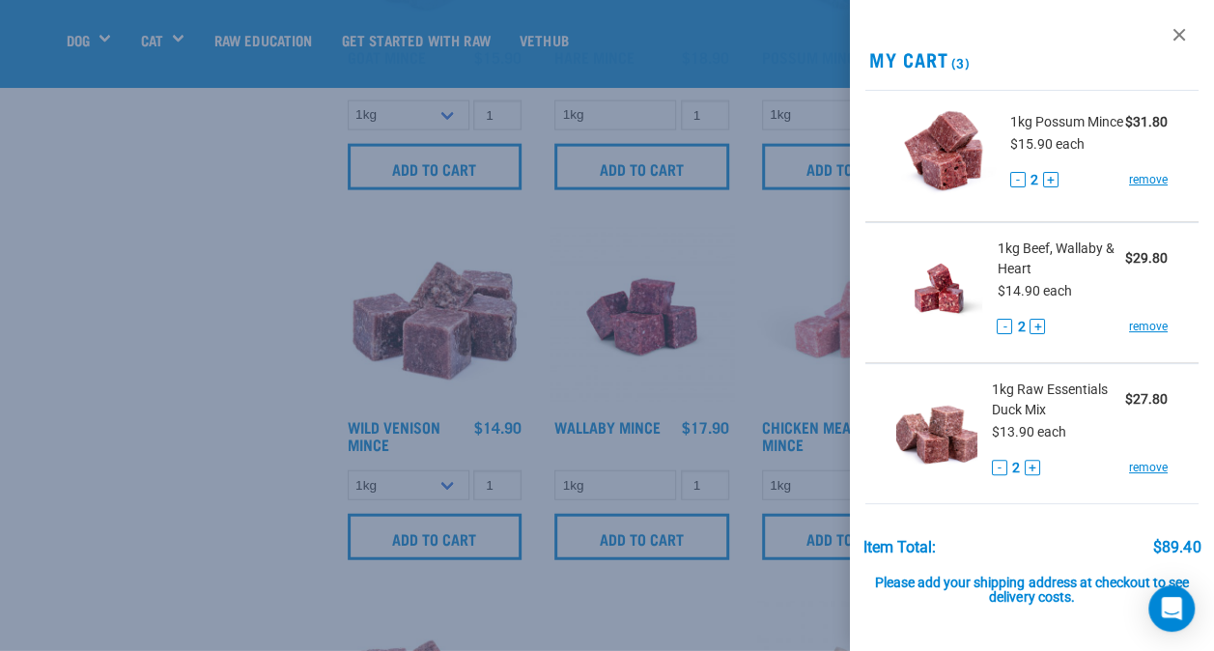
click at [218, 371] on div at bounding box center [607, 325] width 1214 height 651
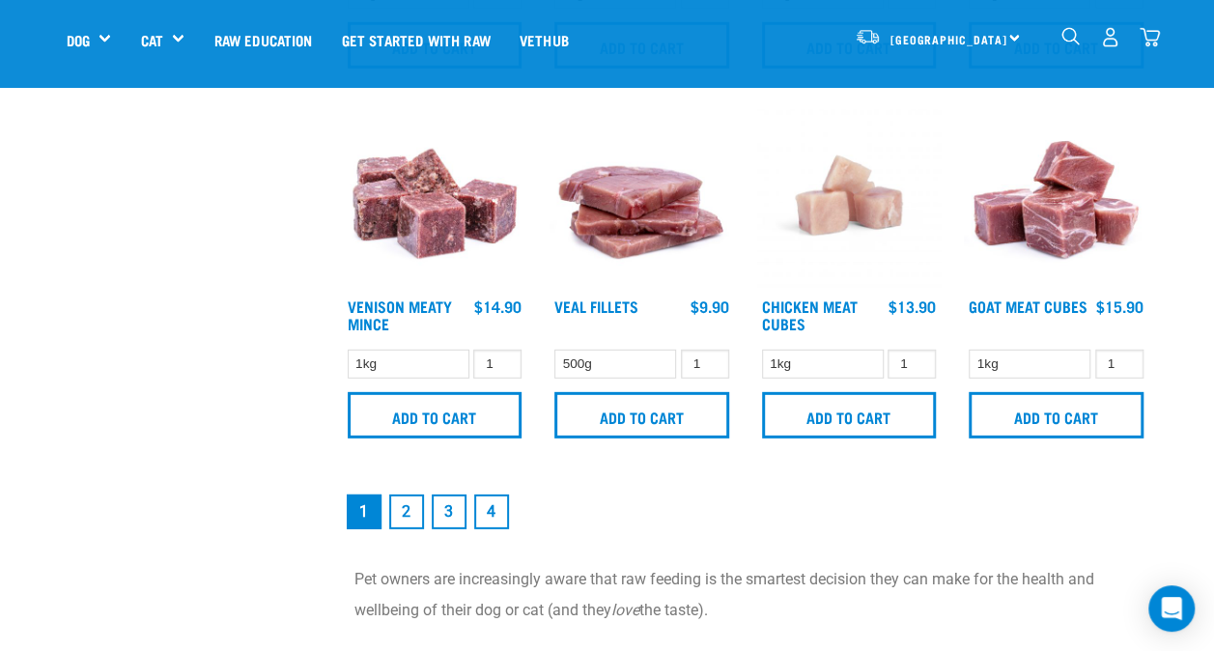
scroll to position [2641, 0]
click at [413, 507] on link "2" at bounding box center [406, 511] width 35 height 35
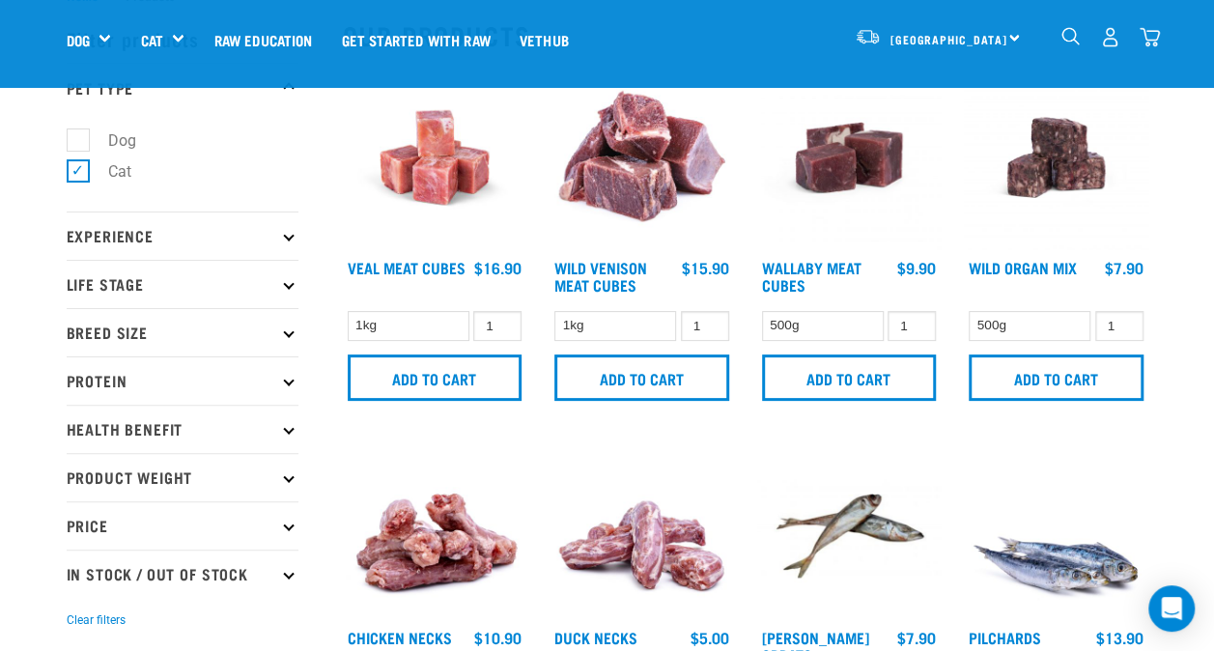
scroll to position [74, 0]
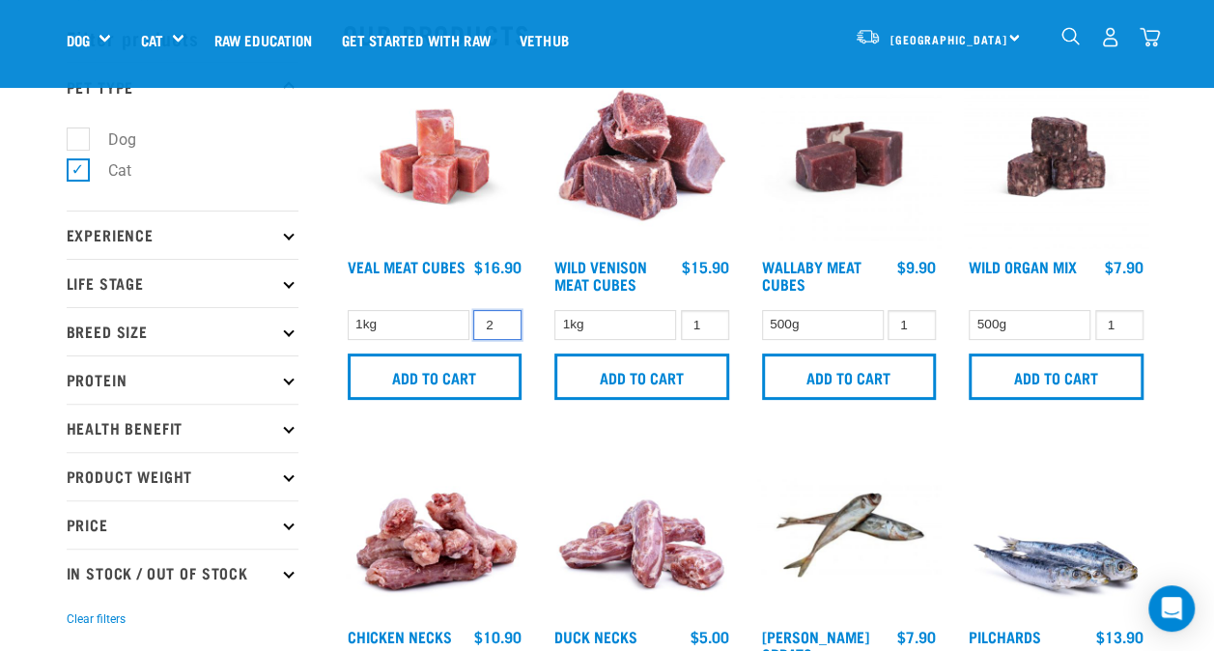
type input "2"
click at [500, 319] on input "2" at bounding box center [497, 325] width 48 height 30
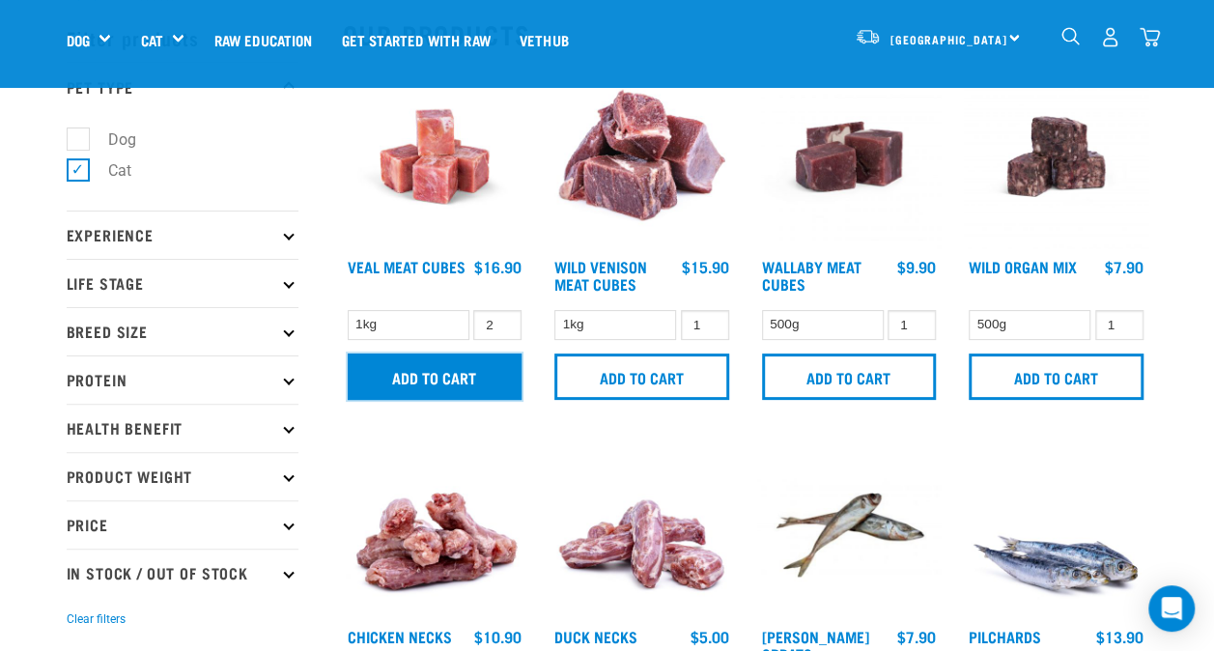
click at [454, 371] on input "Add to cart" at bounding box center [435, 376] width 175 height 46
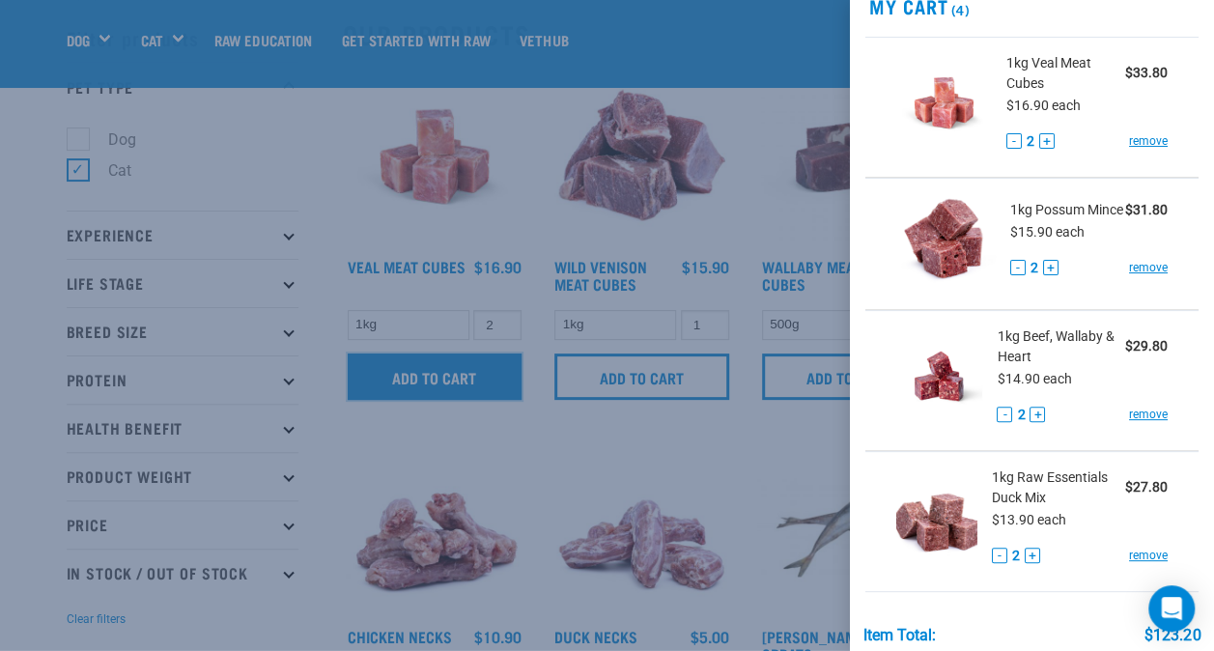
scroll to position [0, 0]
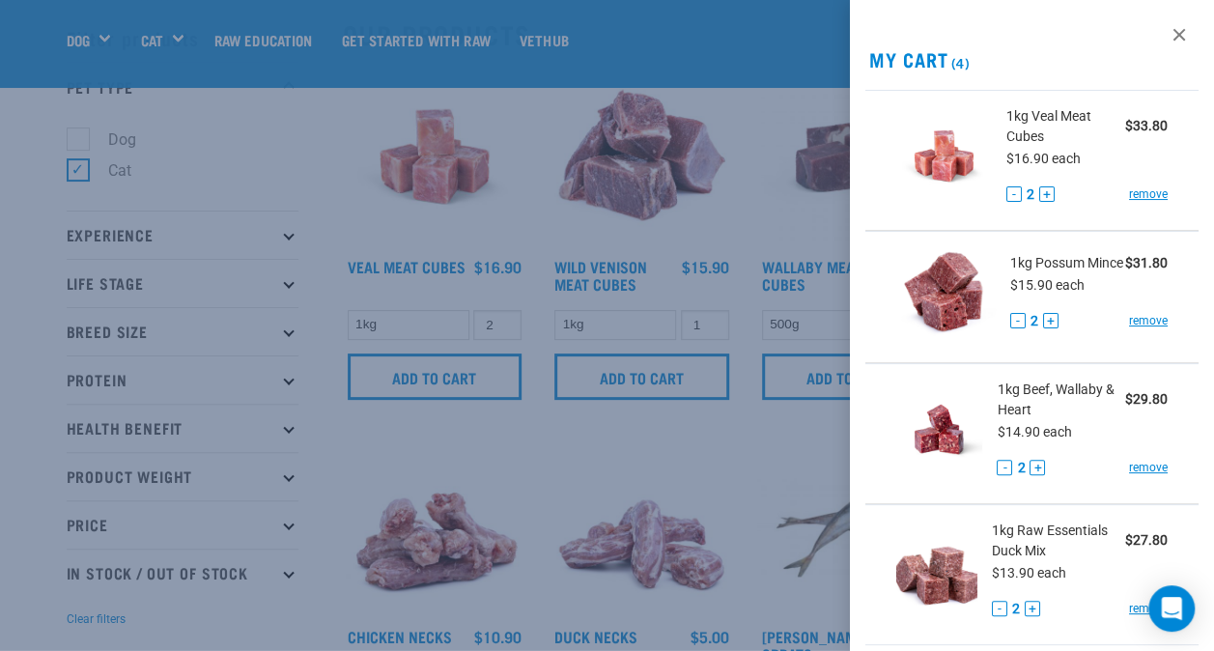
click at [370, 197] on div at bounding box center [607, 325] width 1214 height 651
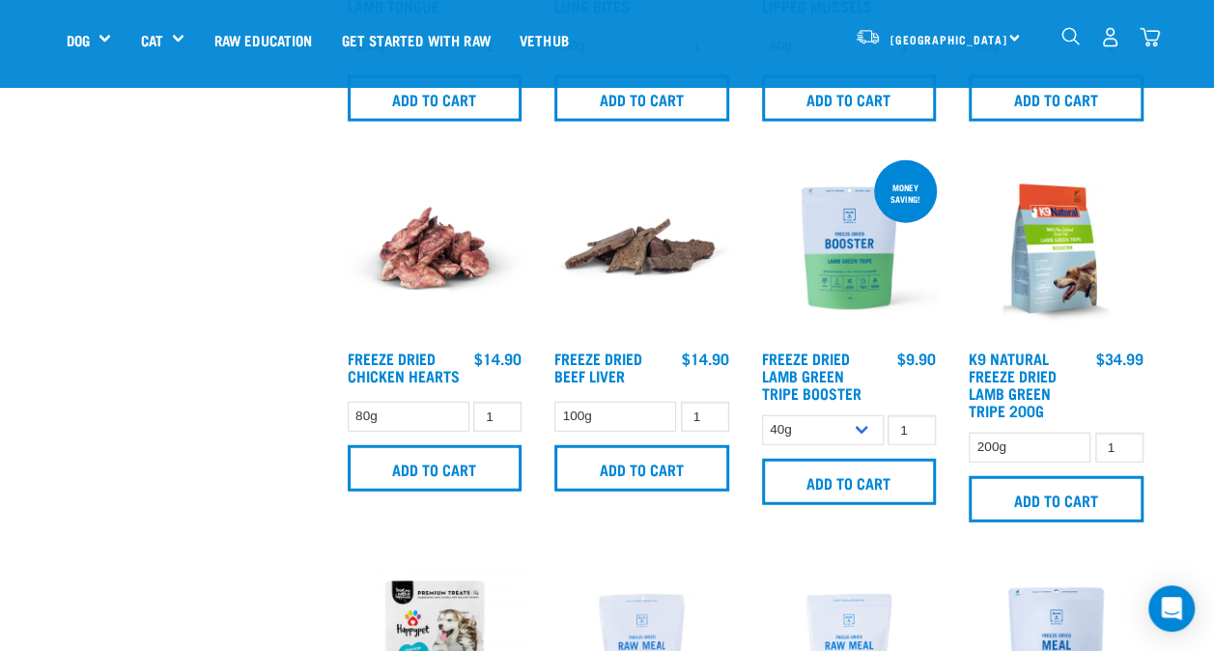
scroll to position [2253, 0]
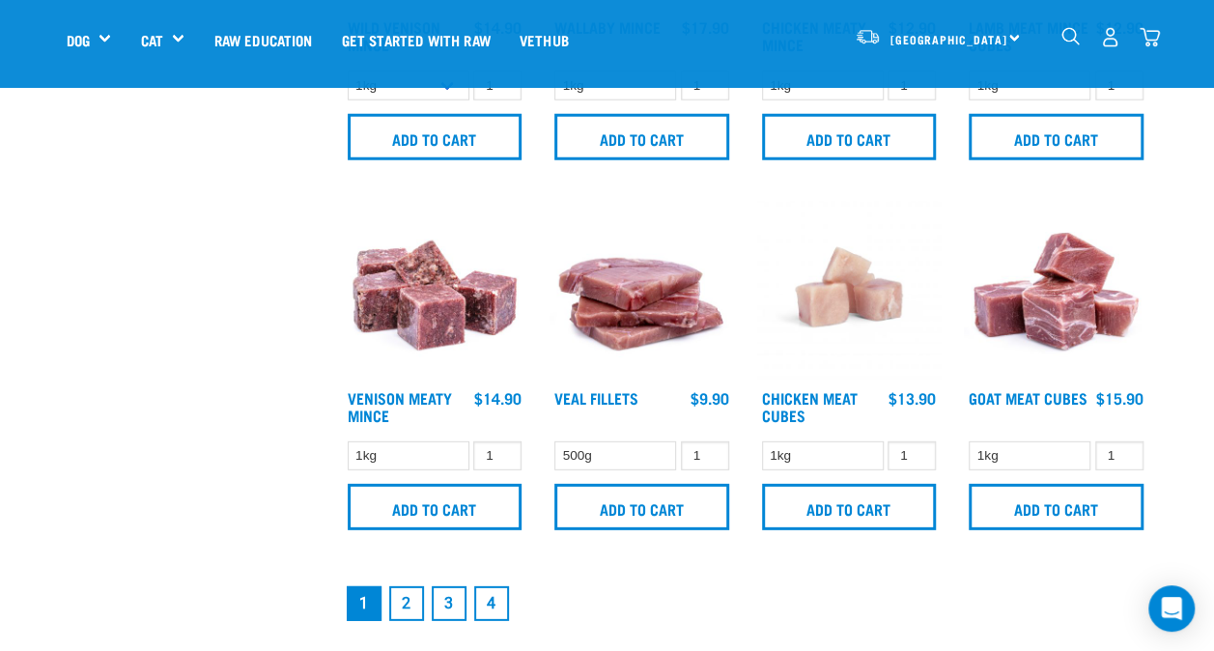
scroll to position [2547, 0]
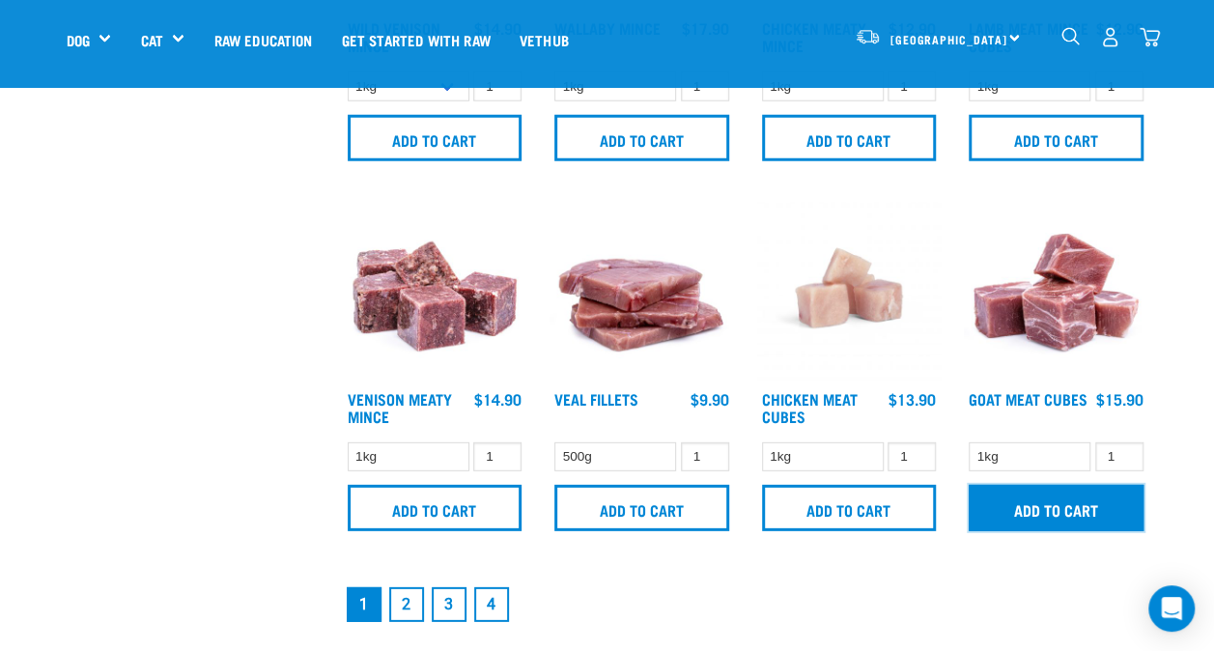
click at [1026, 504] on input "Add to cart" at bounding box center [1056, 508] width 175 height 46
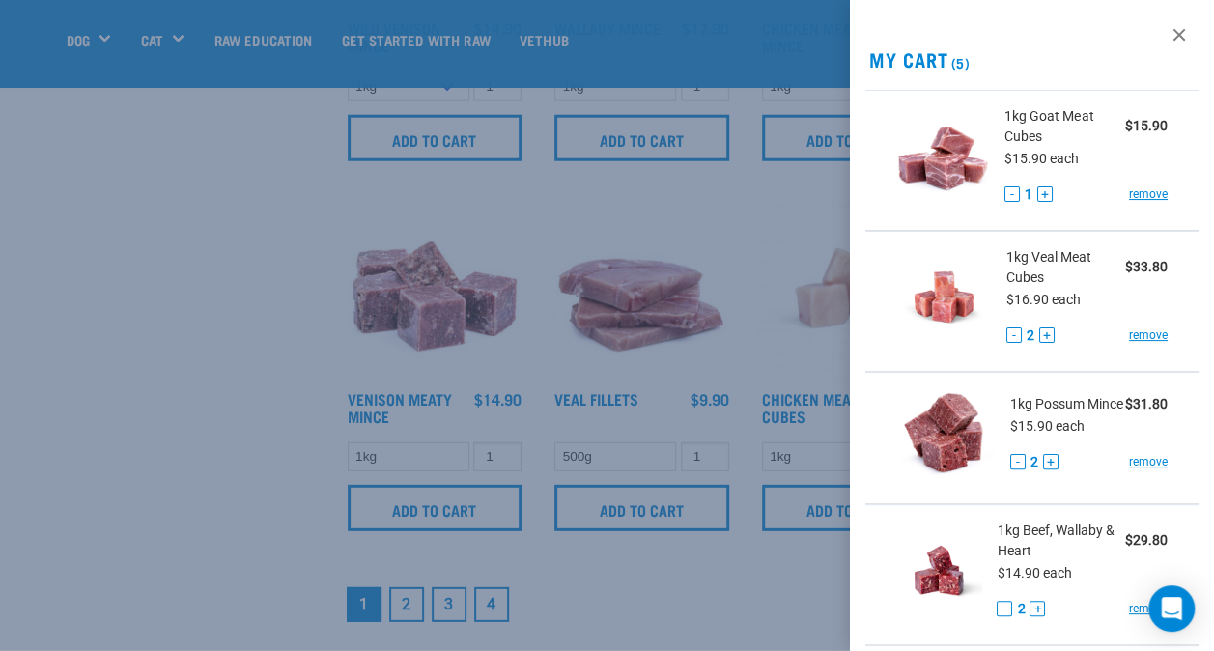
click at [184, 287] on div at bounding box center [607, 325] width 1214 height 651
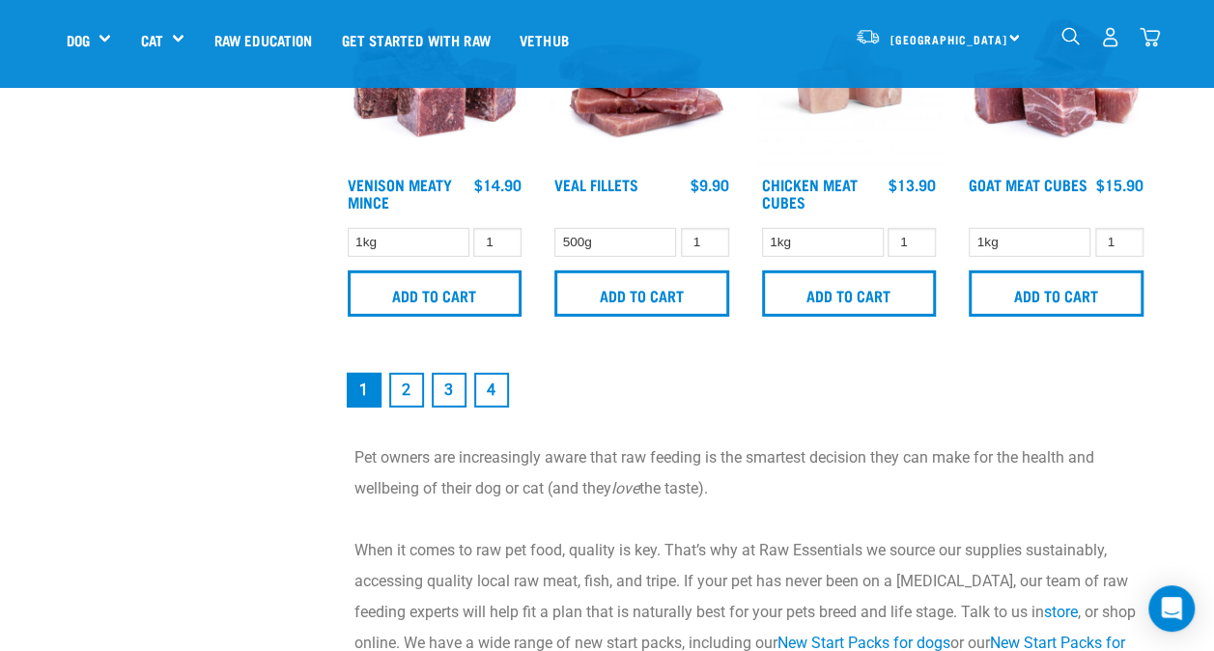
scroll to position [2829, 0]
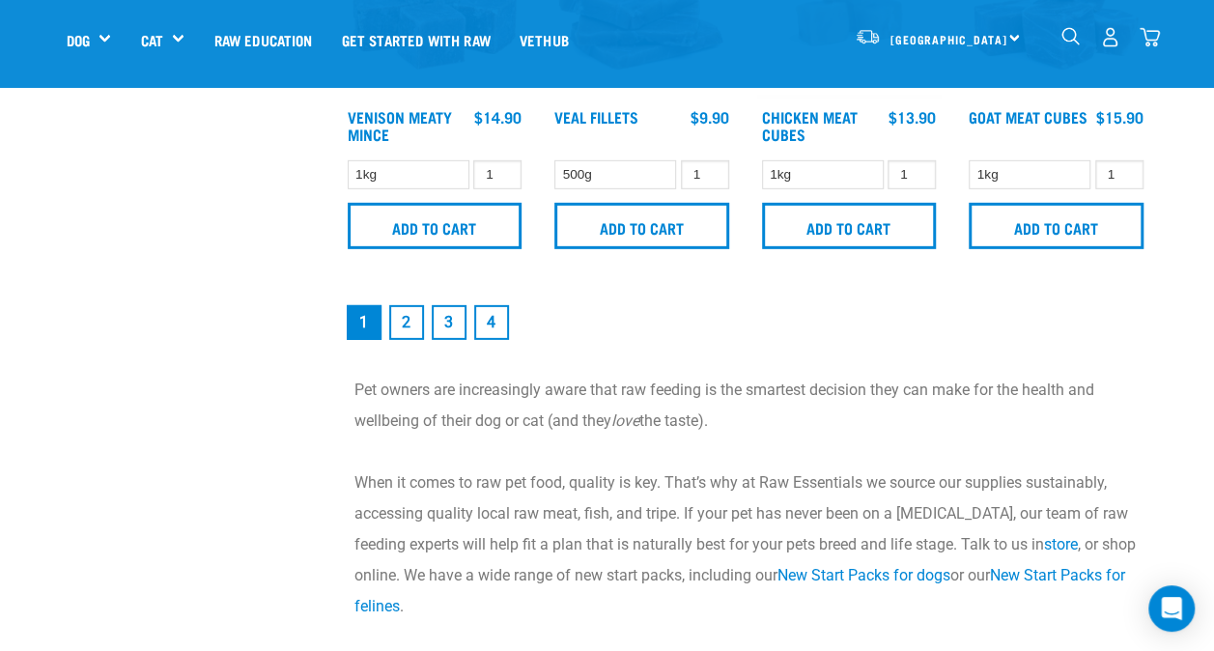
click at [408, 315] on link "2" at bounding box center [406, 322] width 35 height 35
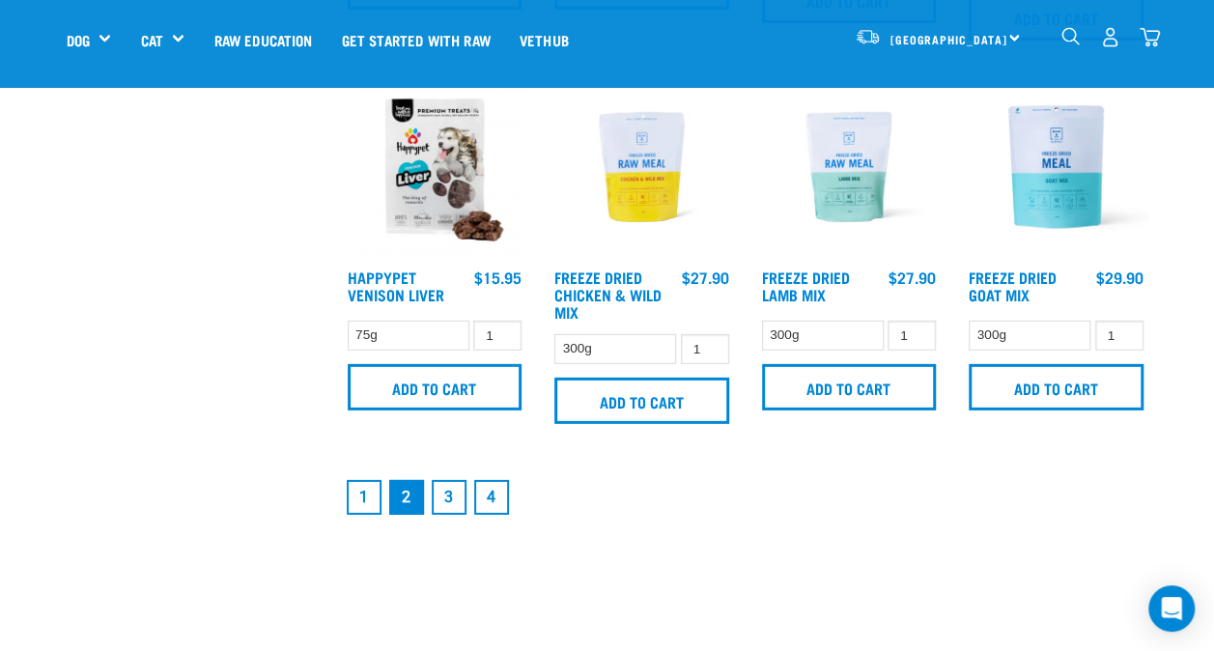
scroll to position [2719, 0]
click at [456, 494] on link "3" at bounding box center [449, 496] width 35 height 35
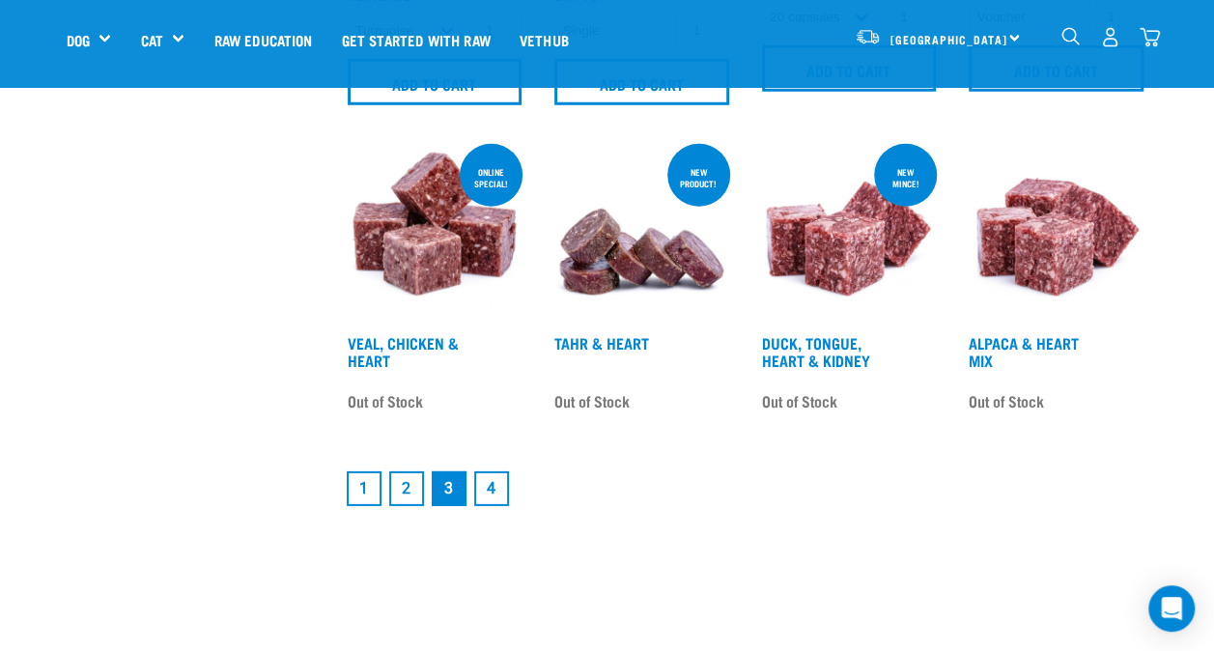
scroll to position [2713, 0]
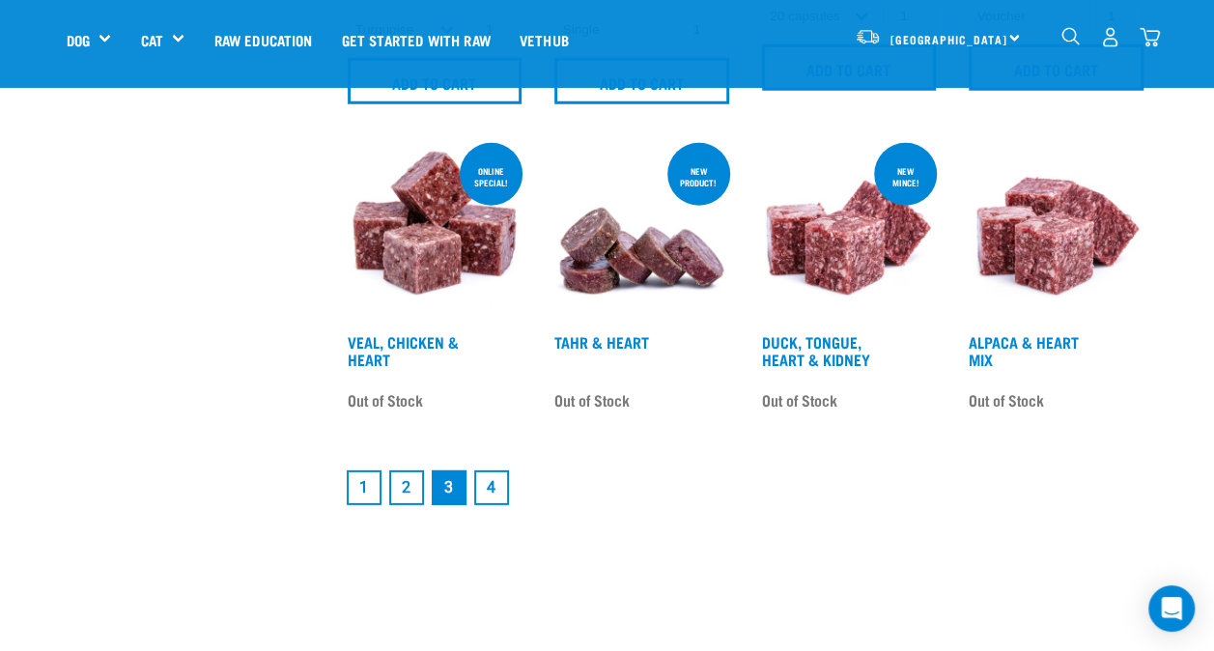
click at [493, 493] on link "4" at bounding box center [491, 487] width 35 height 35
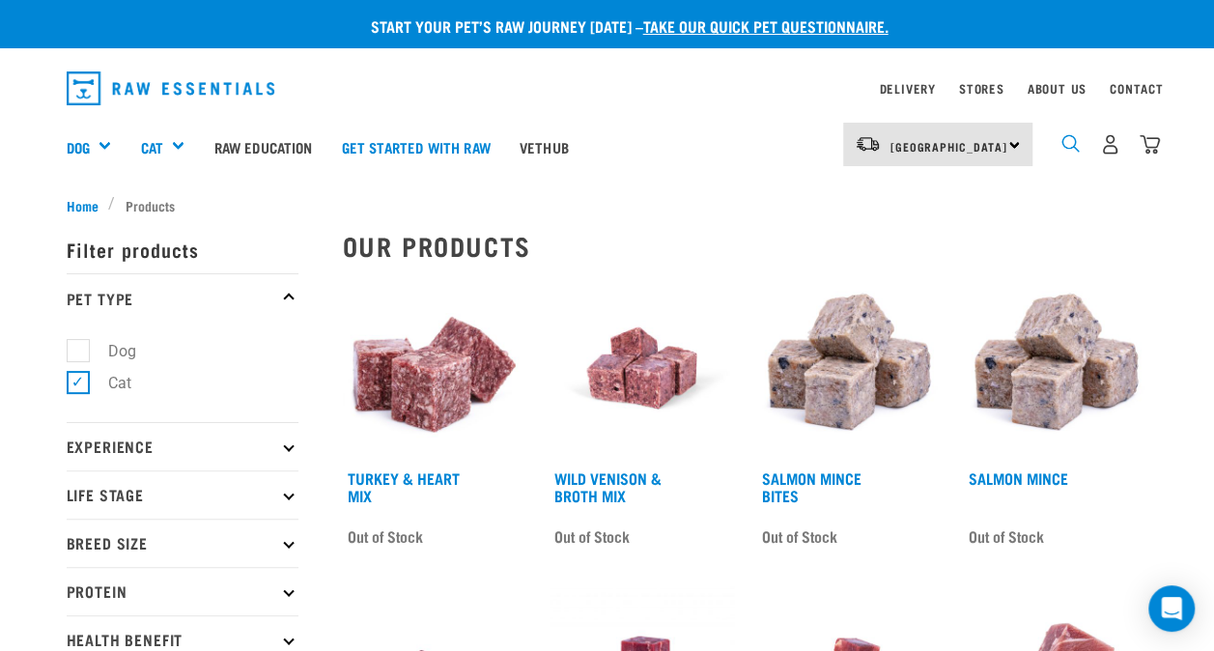
click at [1061, 145] on img "dropdown navigation" at bounding box center [1070, 143] width 18 height 18
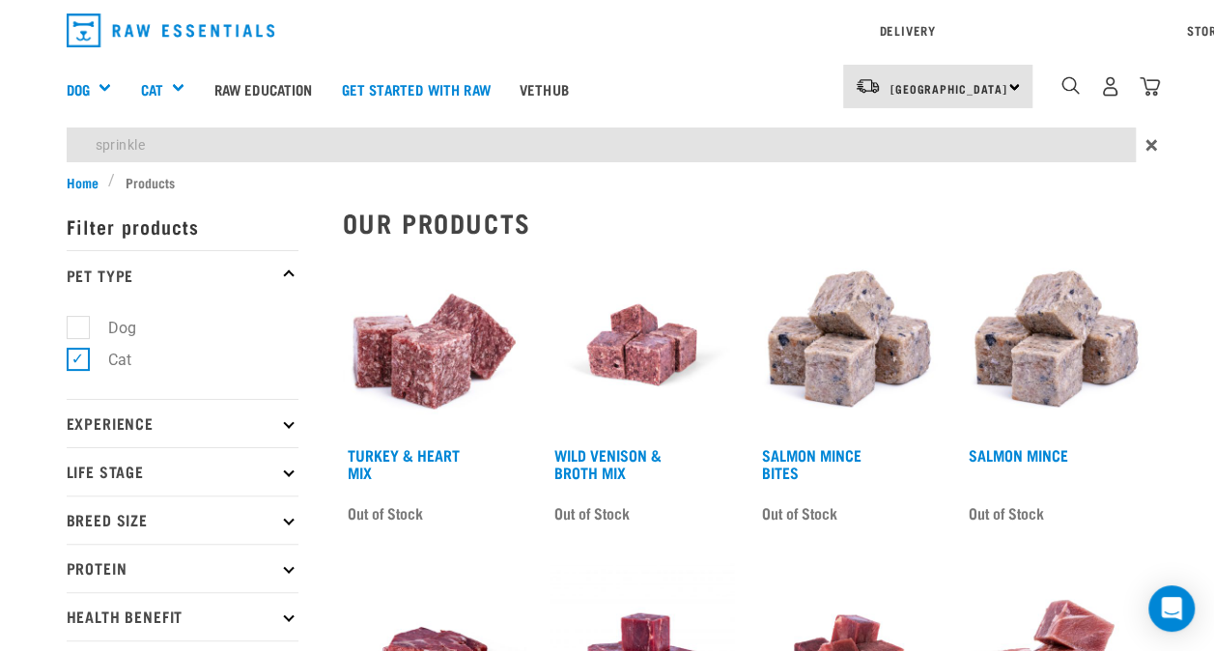
type input "sprinkle"
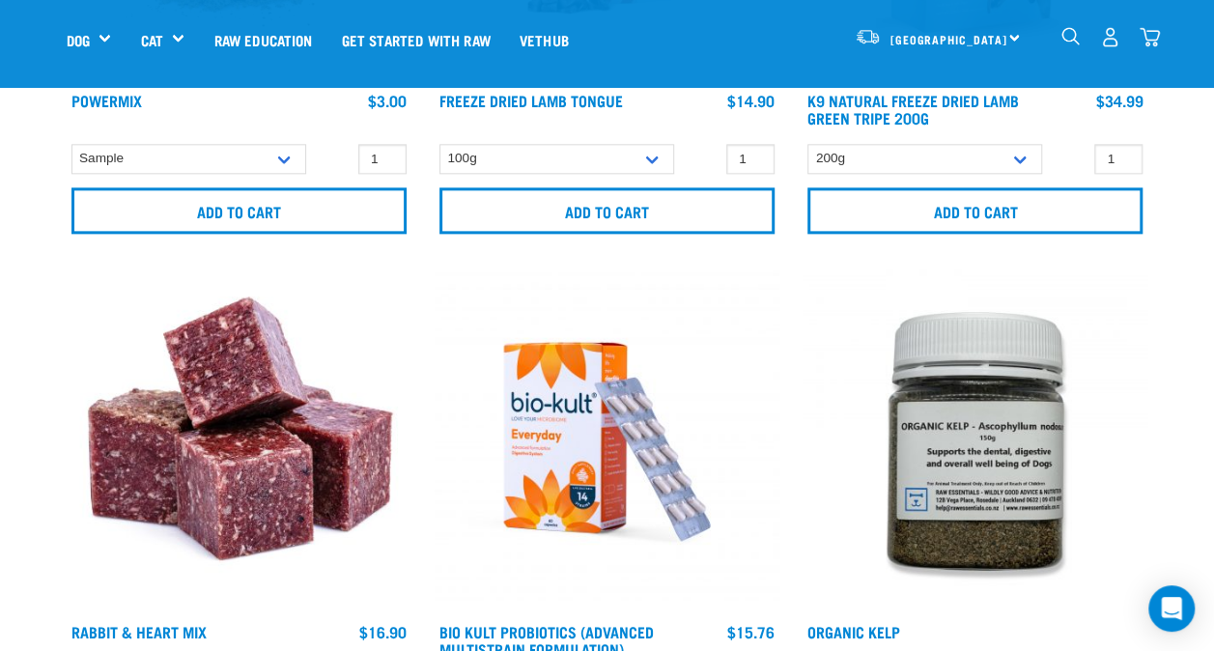
scroll to position [1099, 0]
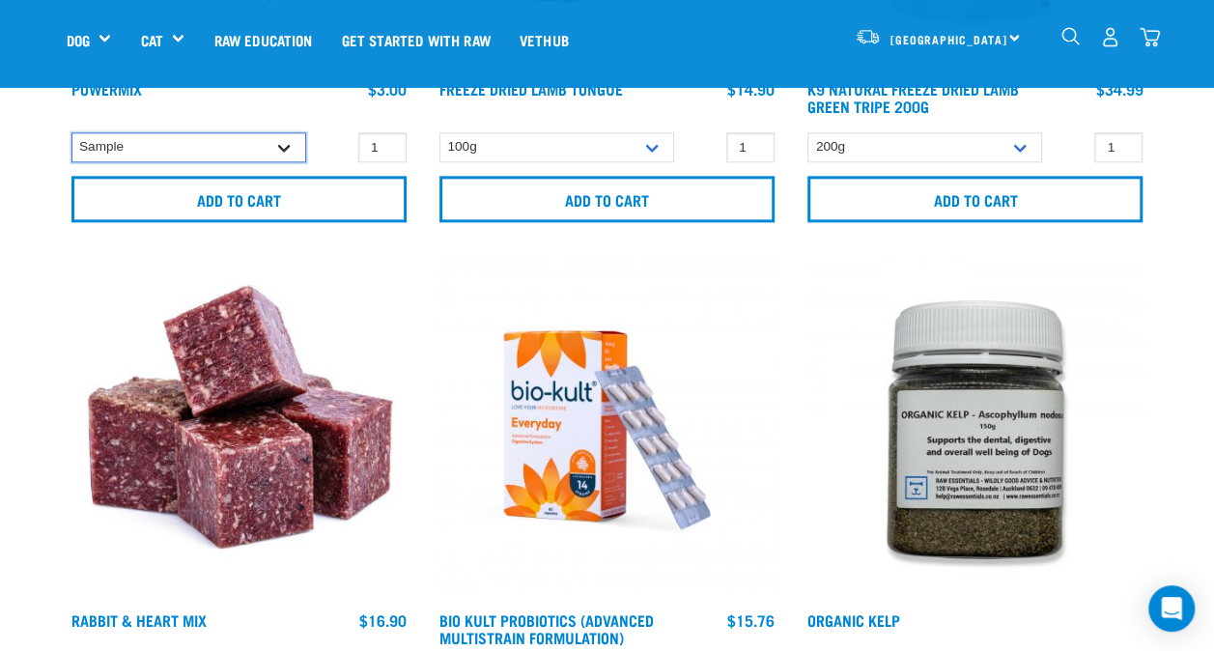
click at [263, 158] on select "Sample Small (30g) Large (60g)" at bounding box center [188, 147] width 235 height 30
select select "31234"
click at [71, 132] on select "Sample Small (30g) Large (60g)" at bounding box center [188, 147] width 235 height 30
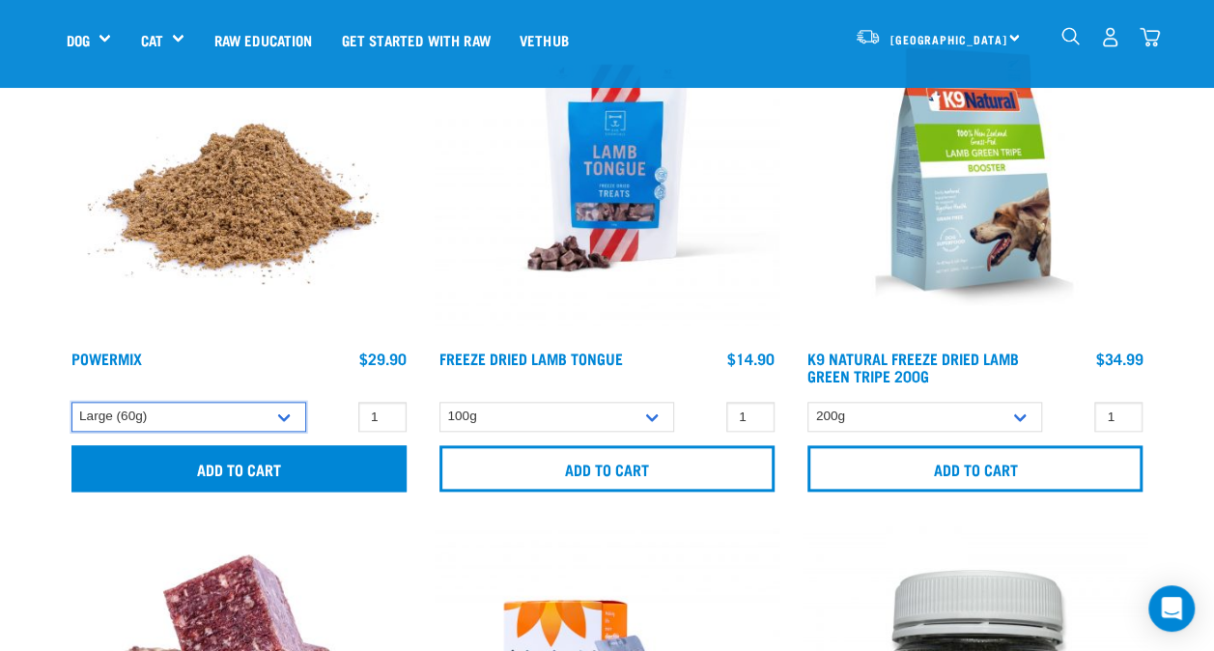
scroll to position [829, 0]
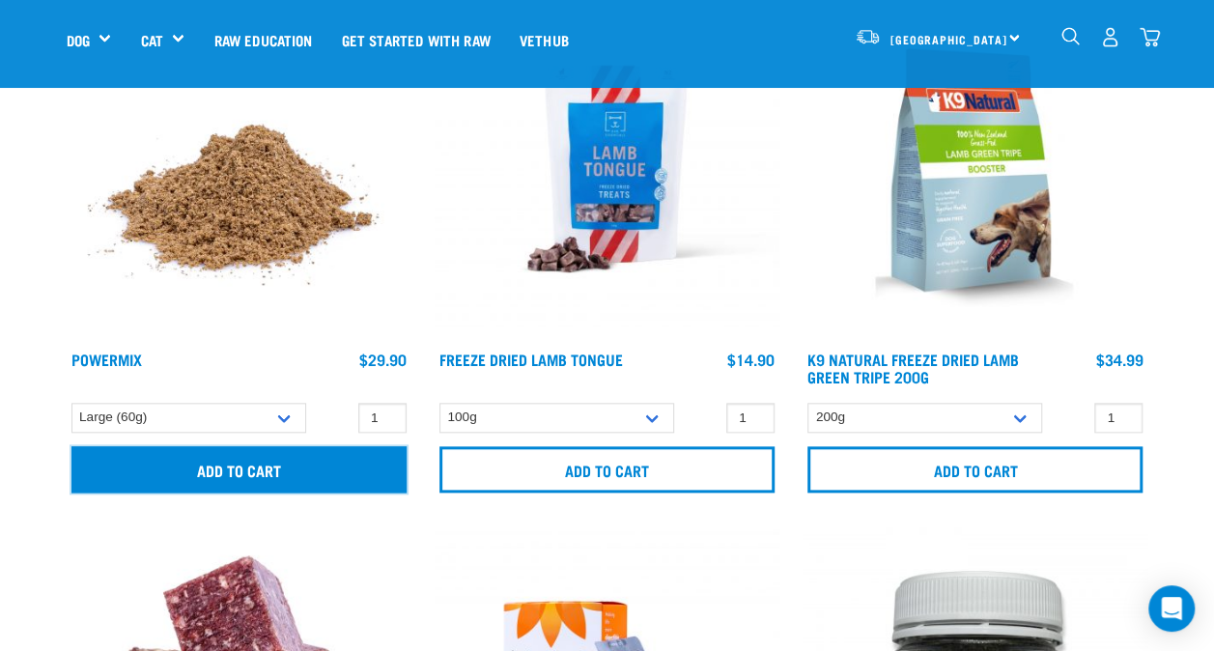
click at [268, 477] on input "Add to cart" at bounding box center [238, 469] width 335 height 46
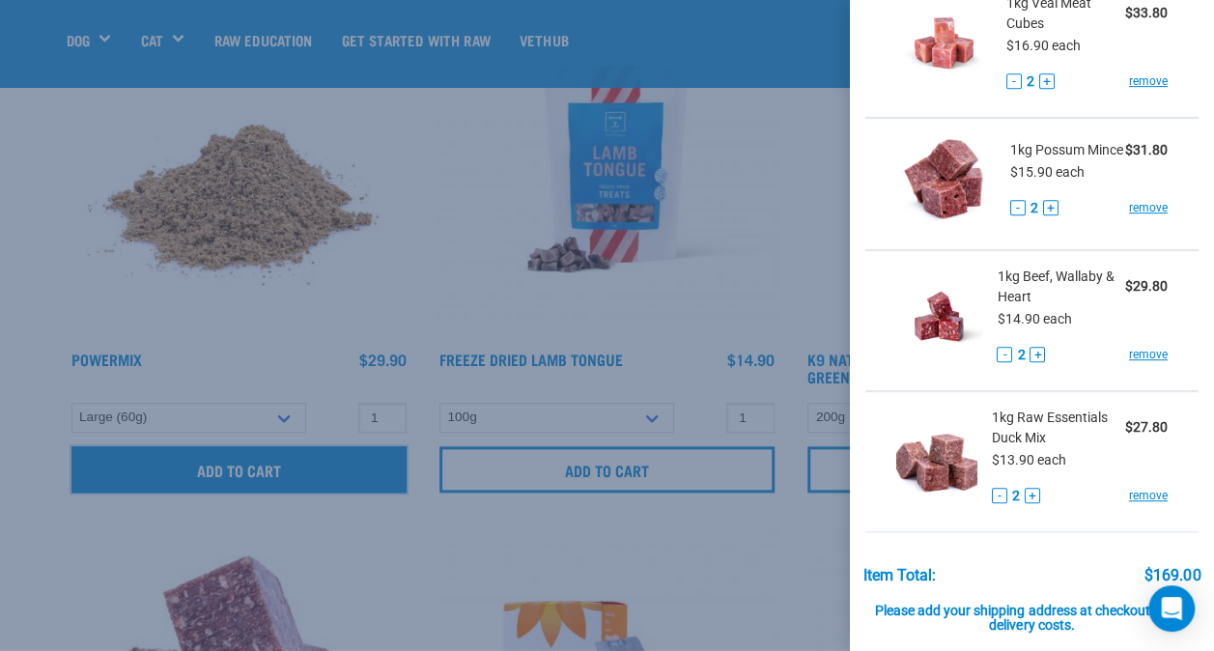
scroll to position [574, 0]
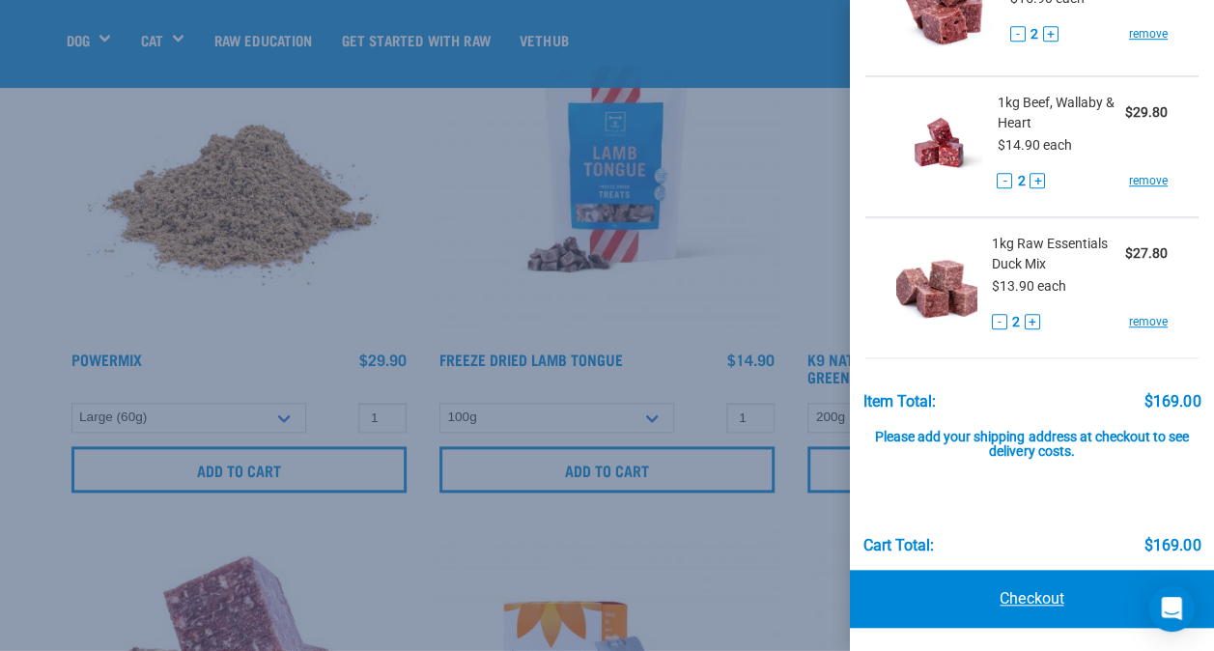
click at [1072, 603] on link "Checkout" at bounding box center [1032, 599] width 364 height 58
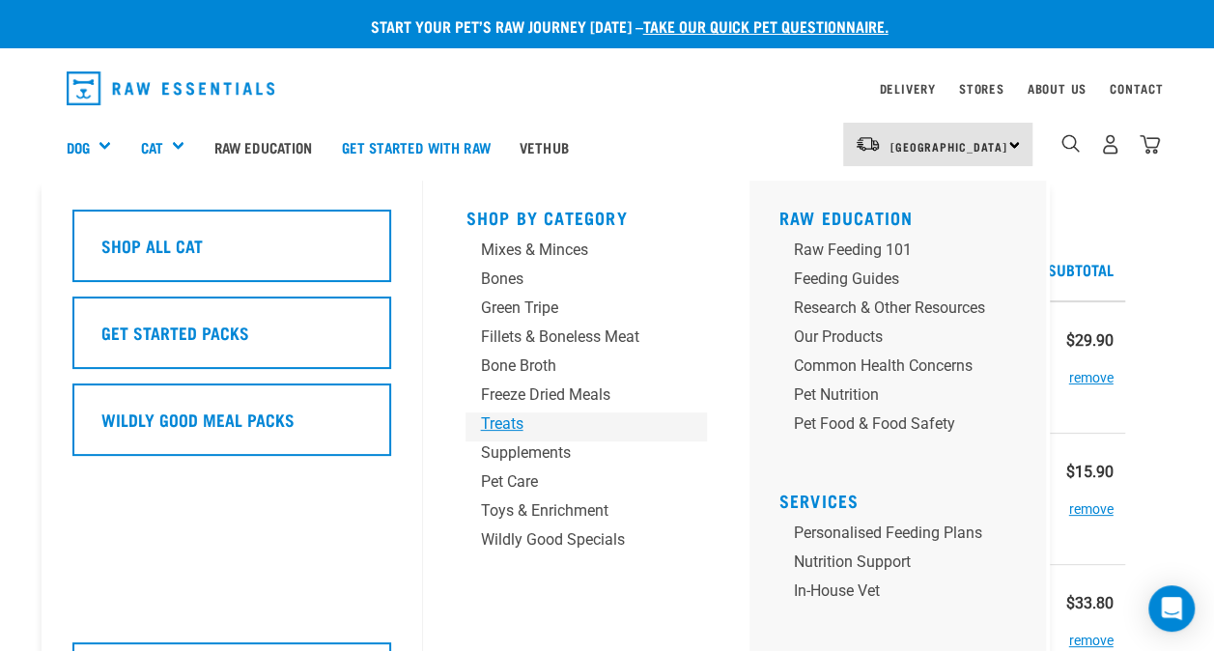
click at [522, 424] on div "Treats" at bounding box center [570, 423] width 181 height 23
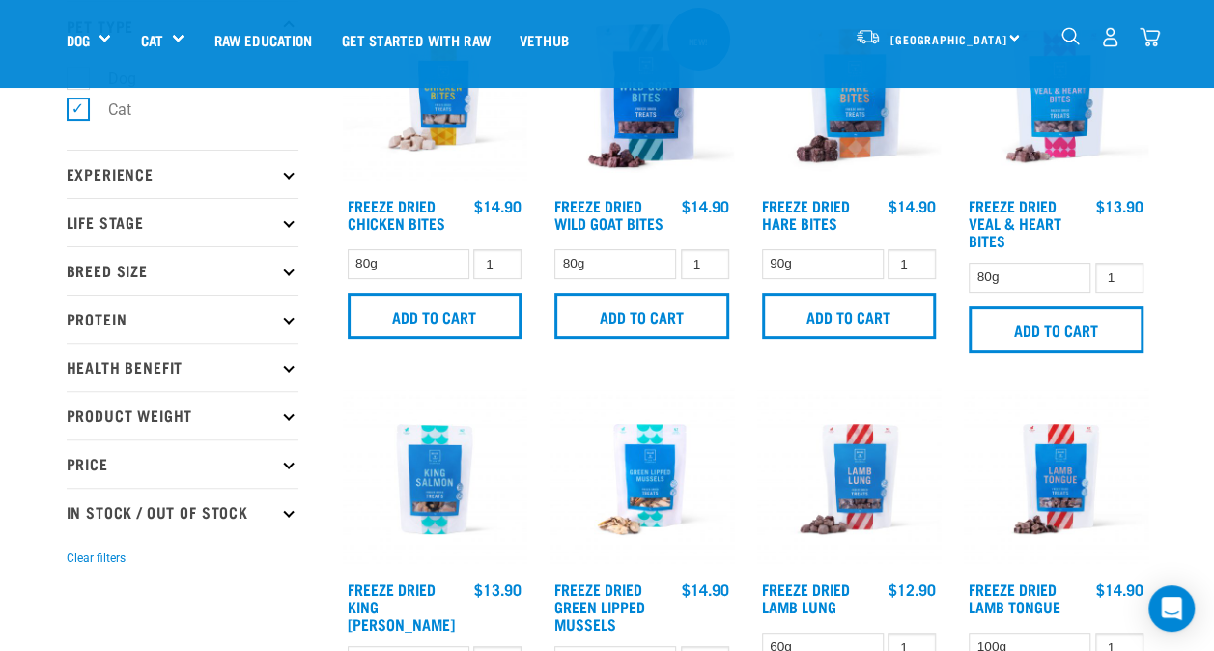
scroll to position [37, 0]
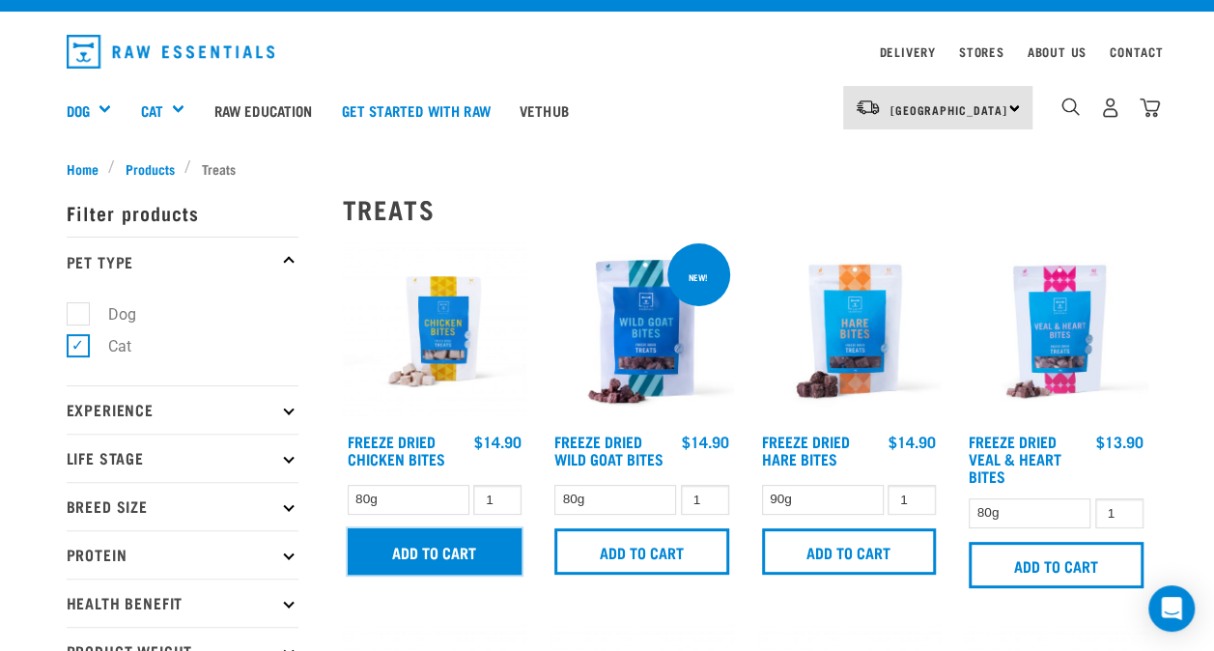
click at [475, 551] on input "Add to cart" at bounding box center [435, 551] width 175 height 46
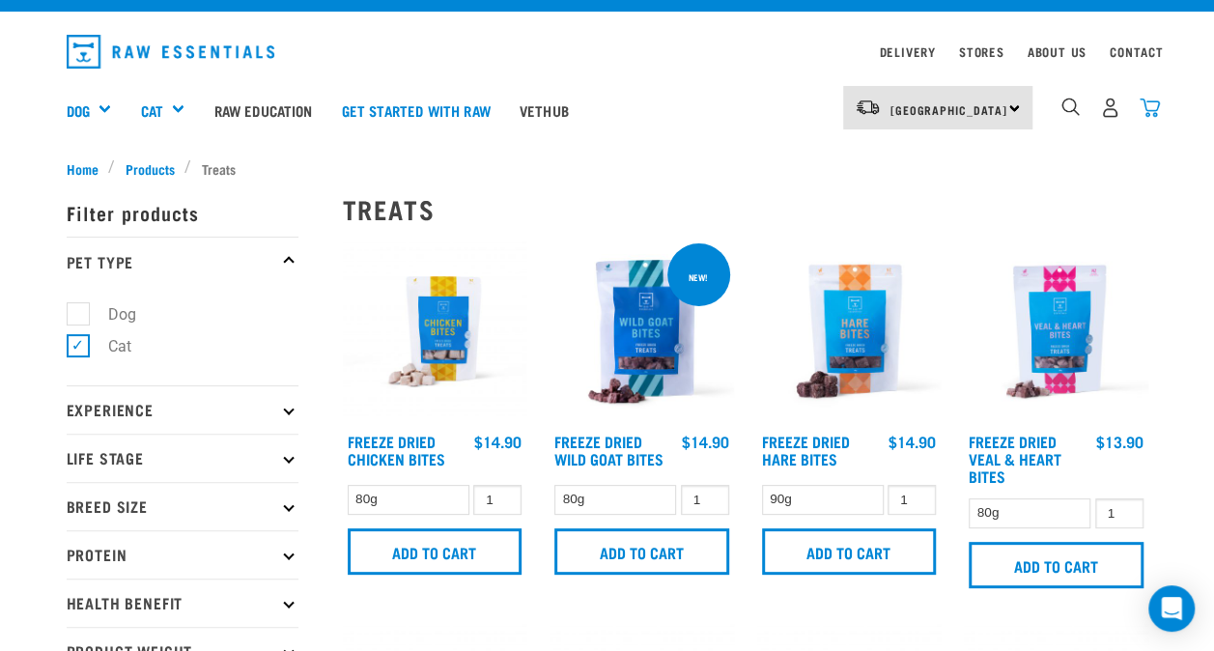
click at [1147, 106] on img "dropdown navigation" at bounding box center [1150, 108] width 20 height 20
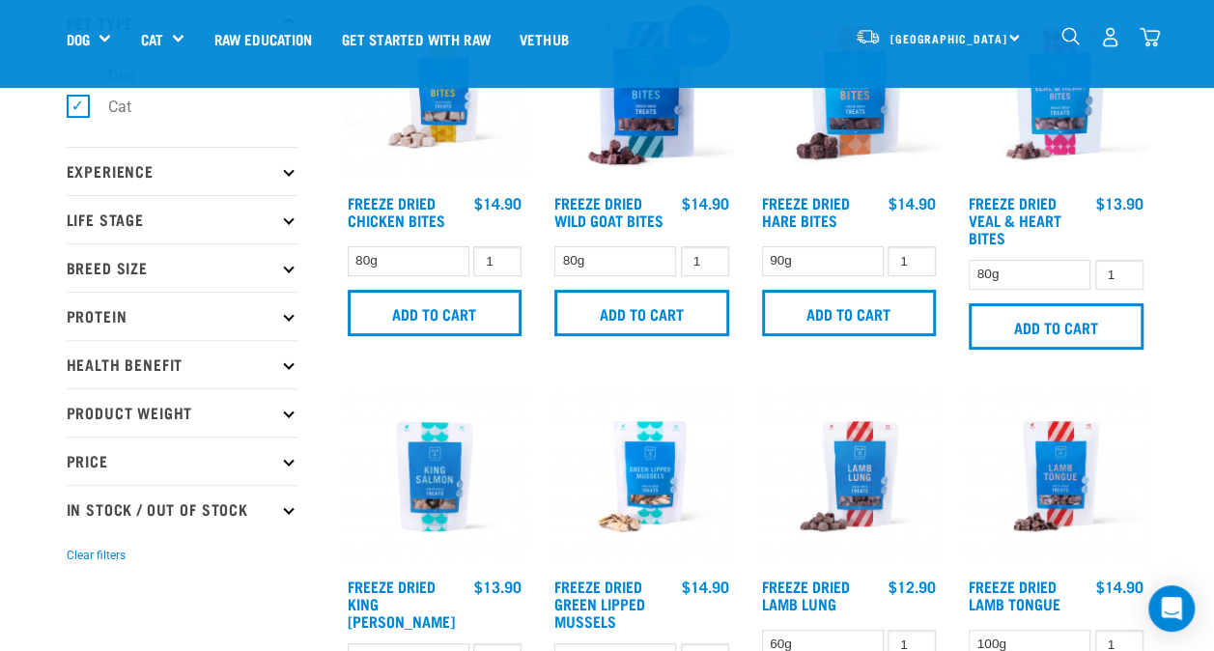
scroll to position [67, 0]
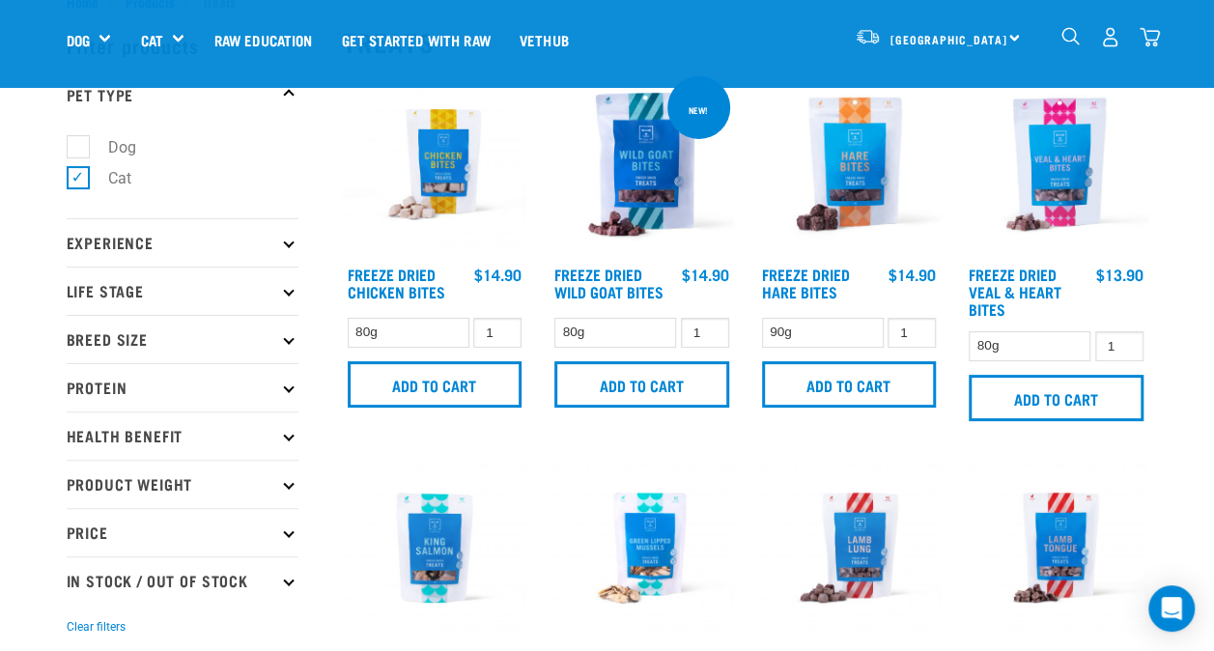
click at [1155, 35] on img "dropdown navigation" at bounding box center [1150, 37] width 20 height 20
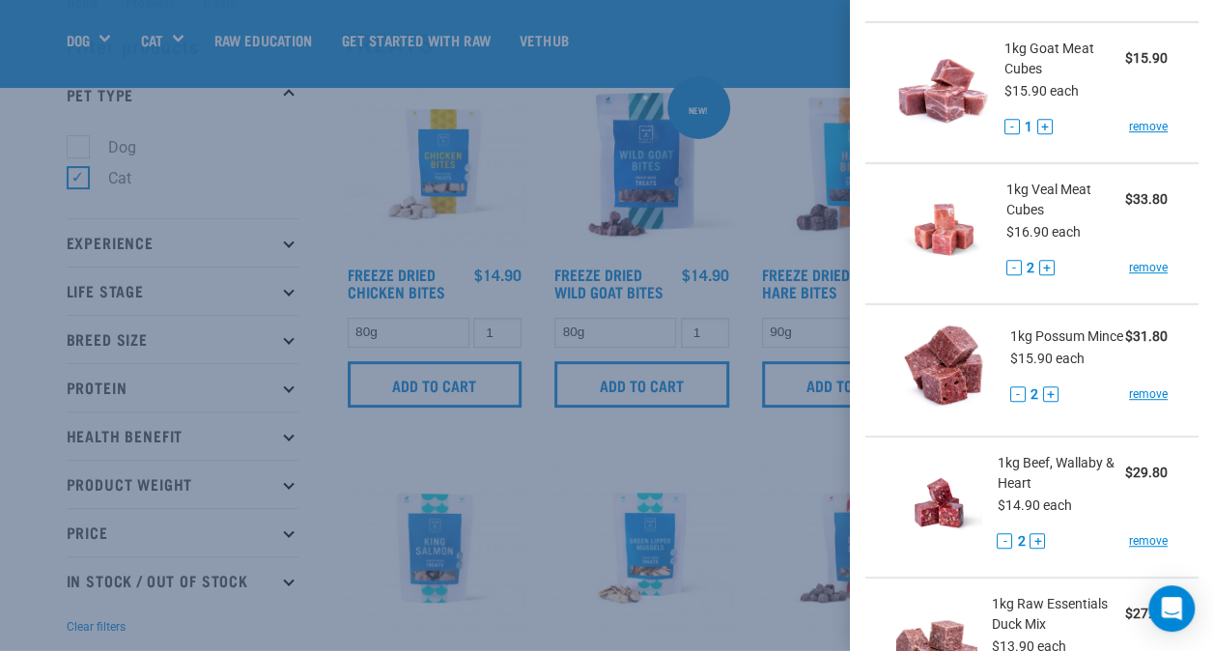
scroll to position [714, 0]
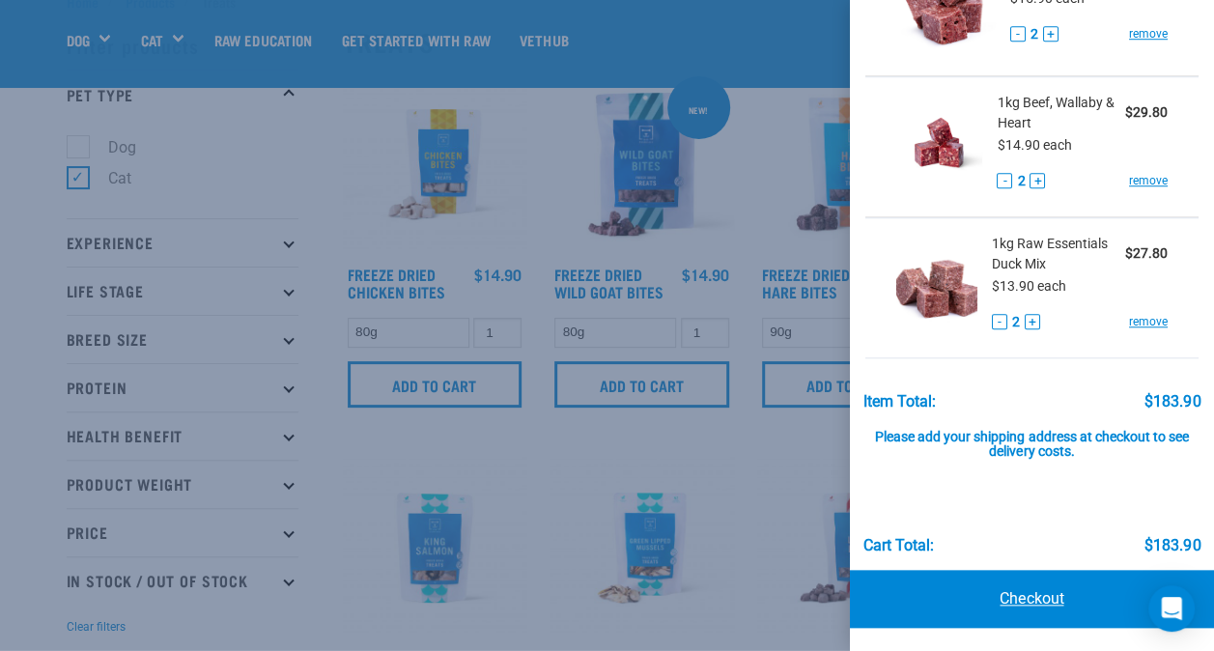
click at [1083, 582] on link "Checkout" at bounding box center [1032, 599] width 364 height 58
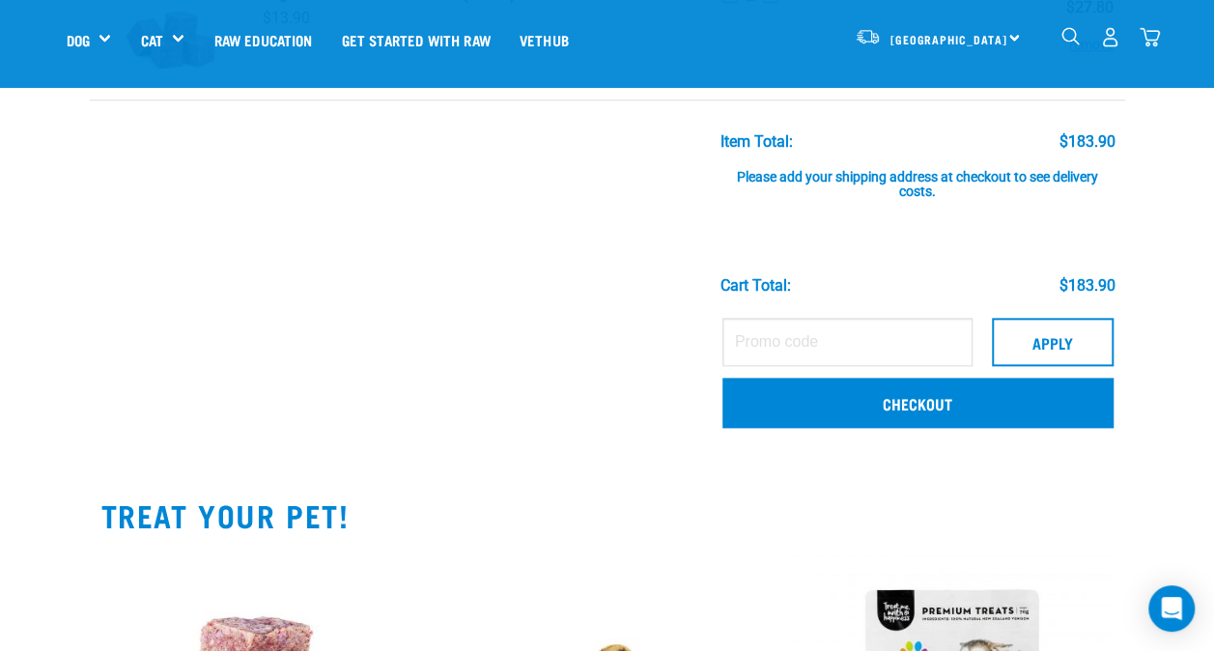
scroll to position [985, 0]
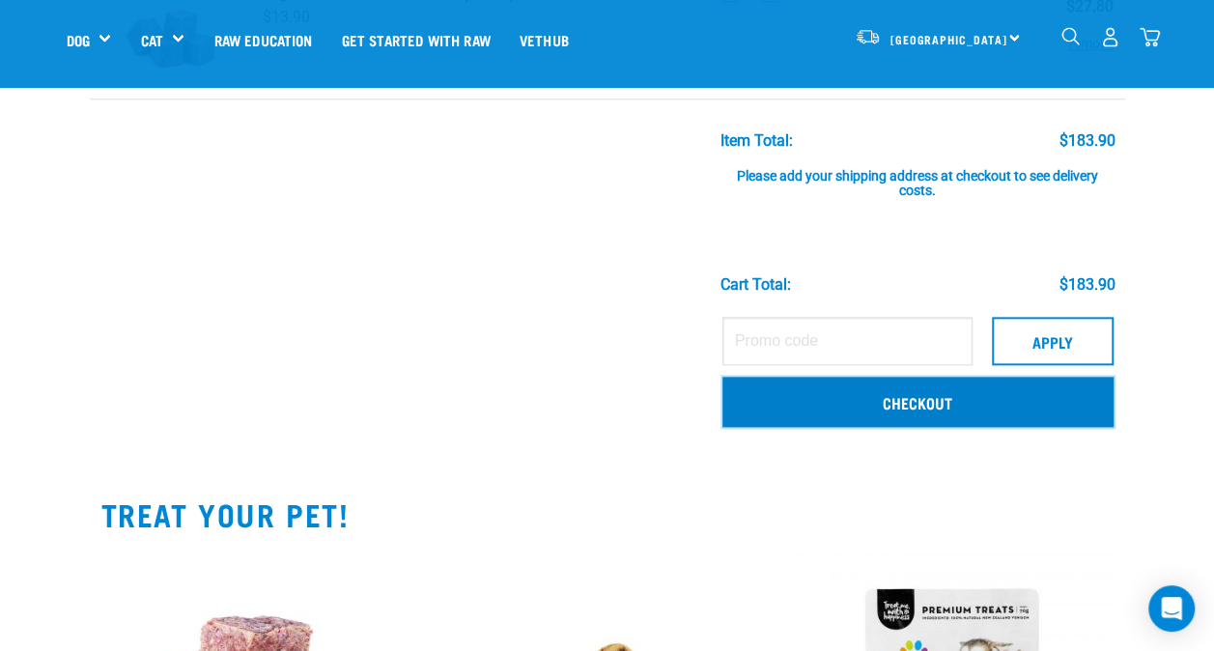
click at [883, 419] on link "Checkout" at bounding box center [917, 402] width 391 height 50
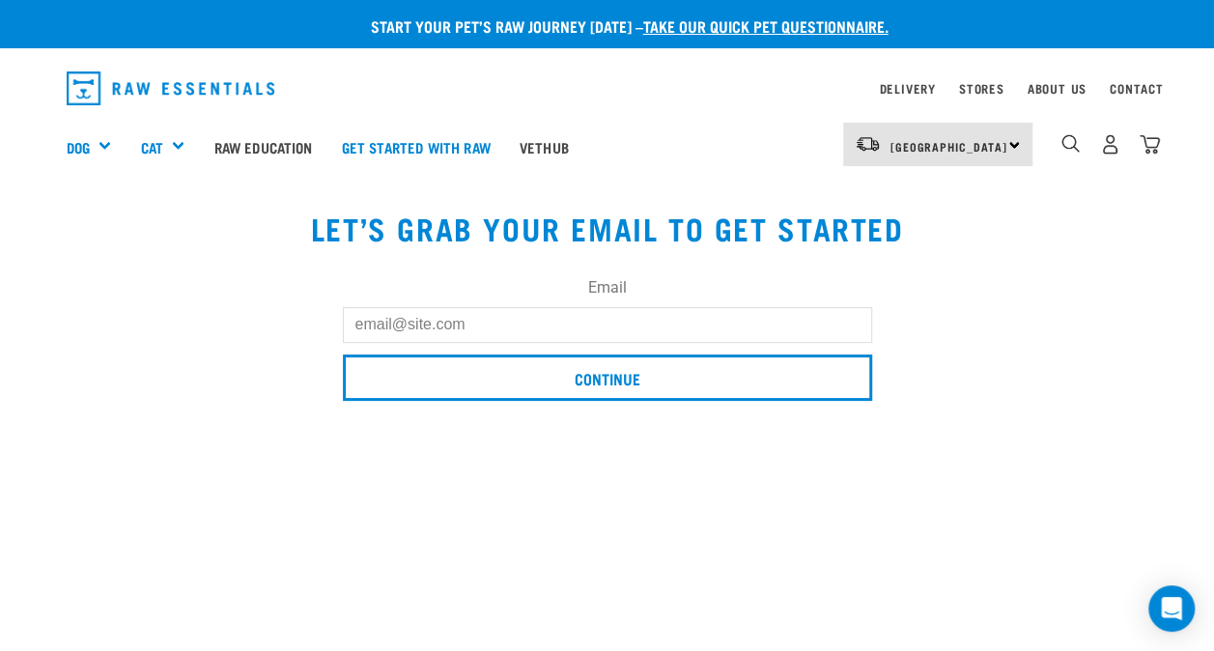
click at [496, 321] on input "Email" at bounding box center [607, 324] width 529 height 35
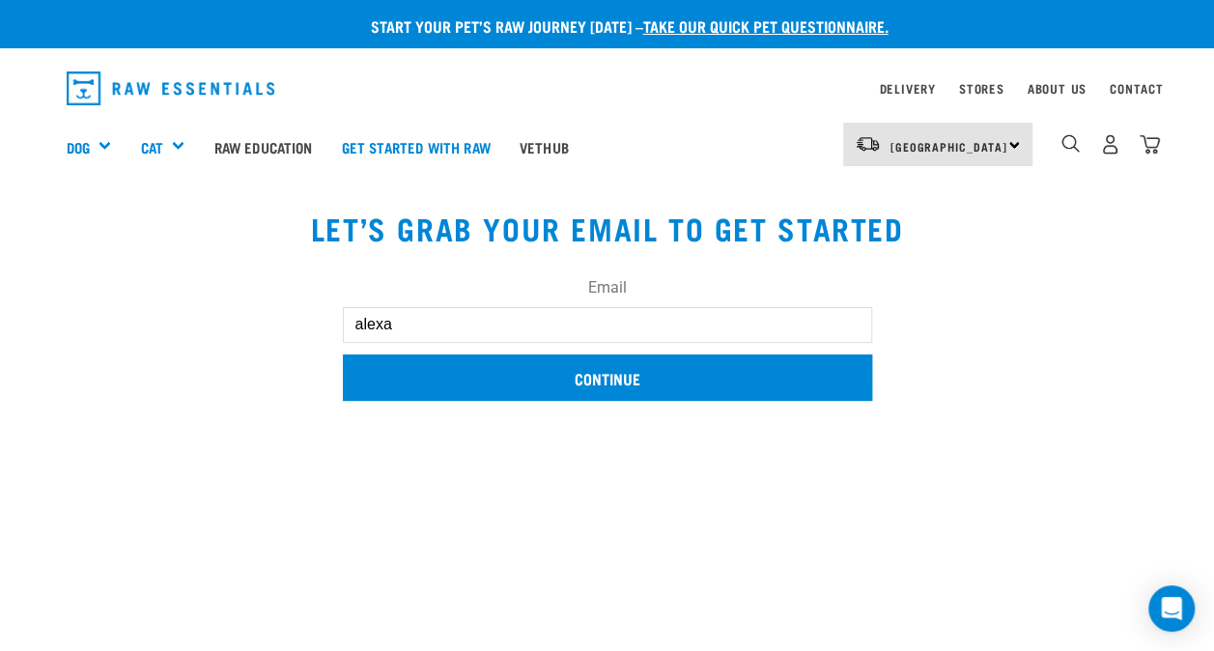
type input "alexa"
click at [744, 374] on input "Continue" at bounding box center [607, 377] width 529 height 46
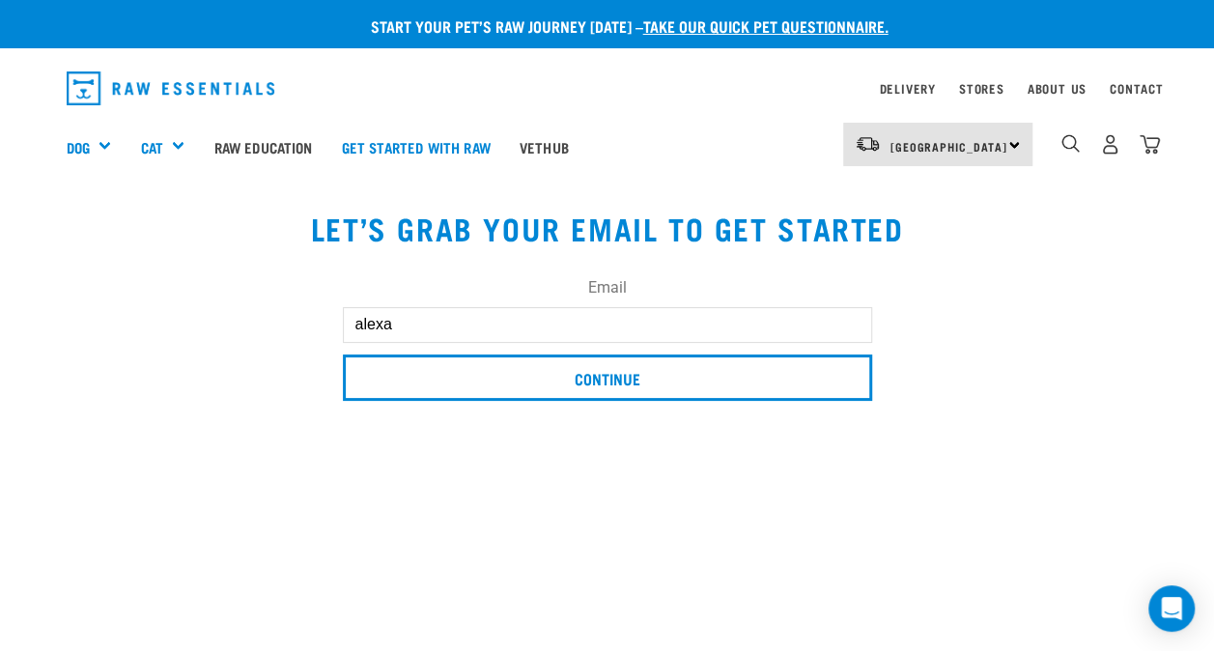
click at [496, 340] on input "alexa" at bounding box center [607, 324] width 529 height 35
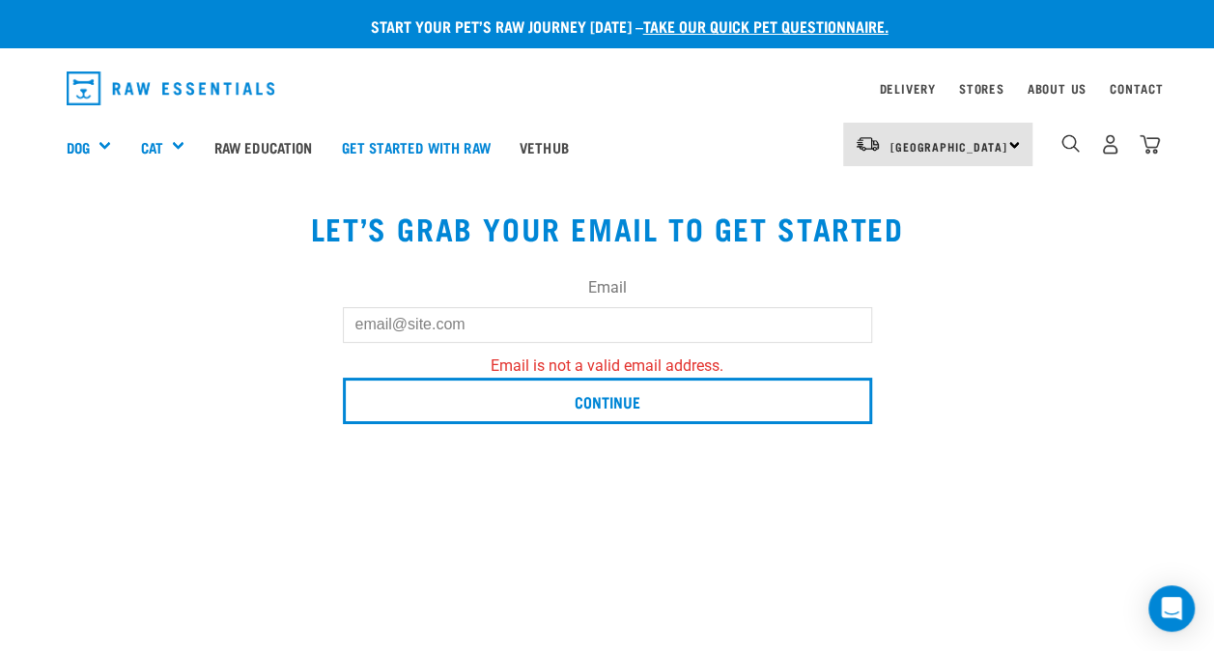
click at [38, 219] on button "delete" at bounding box center [27, 209] width 19 height 19
click at [0, 241] on article "Unable to update cart. email: Email is not a valid email address." at bounding box center [0, 325] width 0 height 651
click at [527, 320] on input "Email" at bounding box center [607, 324] width 529 height 35
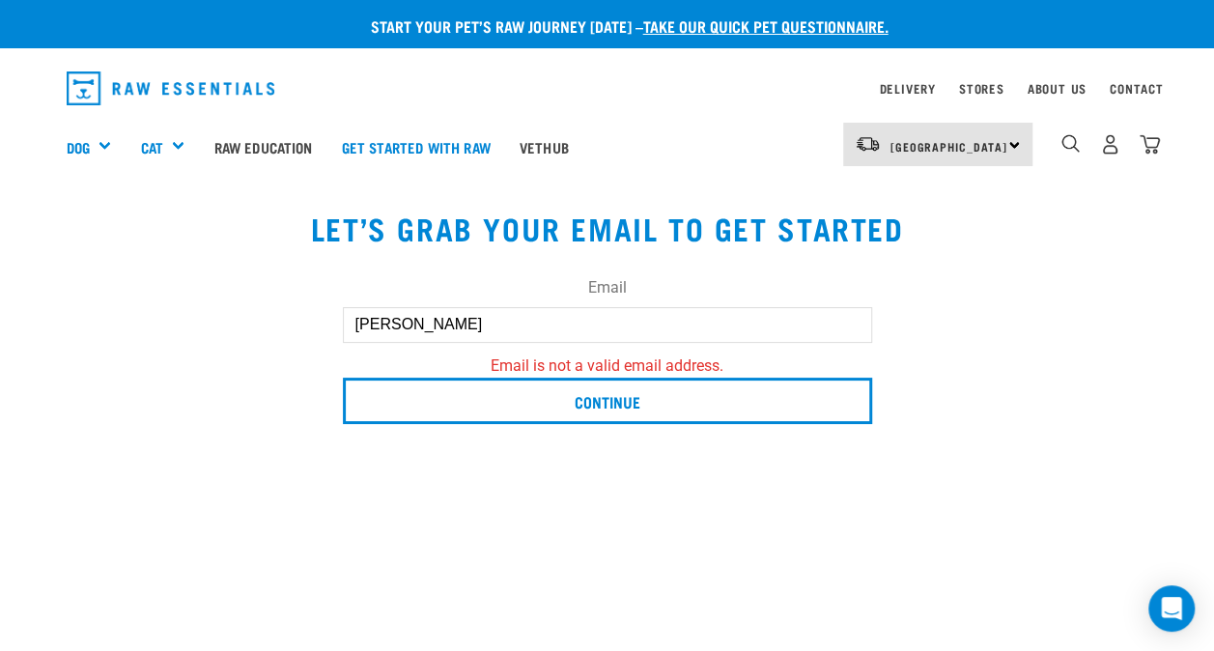
type input "[EMAIL_ADDRESS][DOMAIN_NAME]"
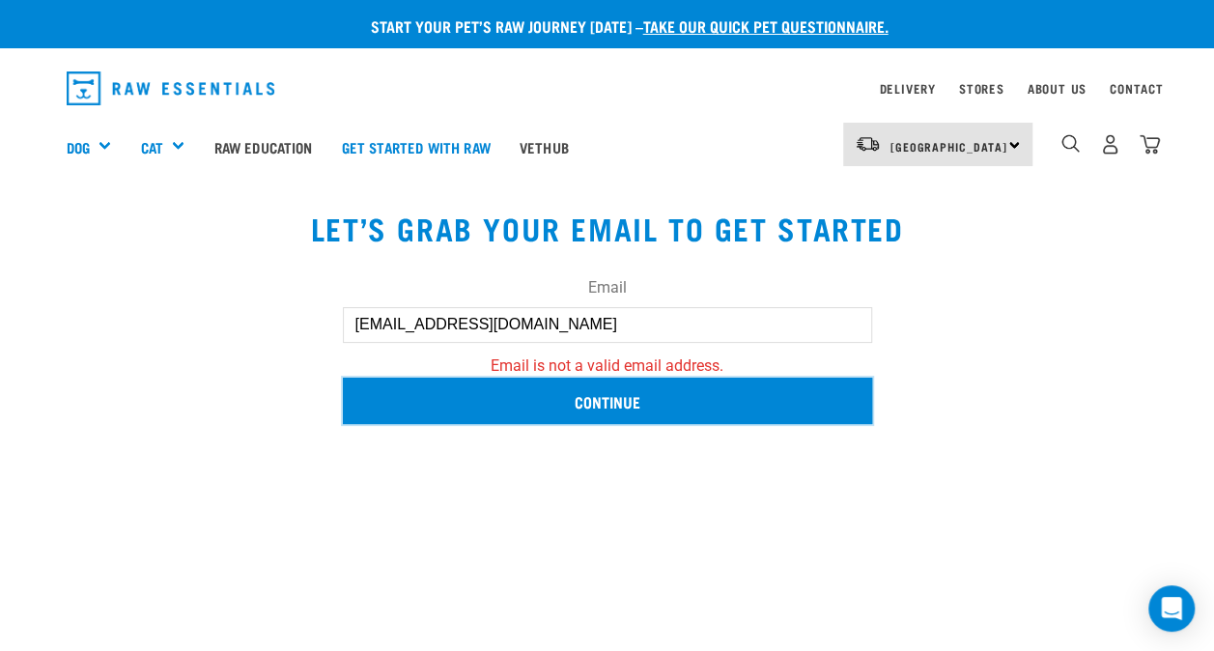
click at [590, 391] on input "Continue" at bounding box center [607, 401] width 529 height 46
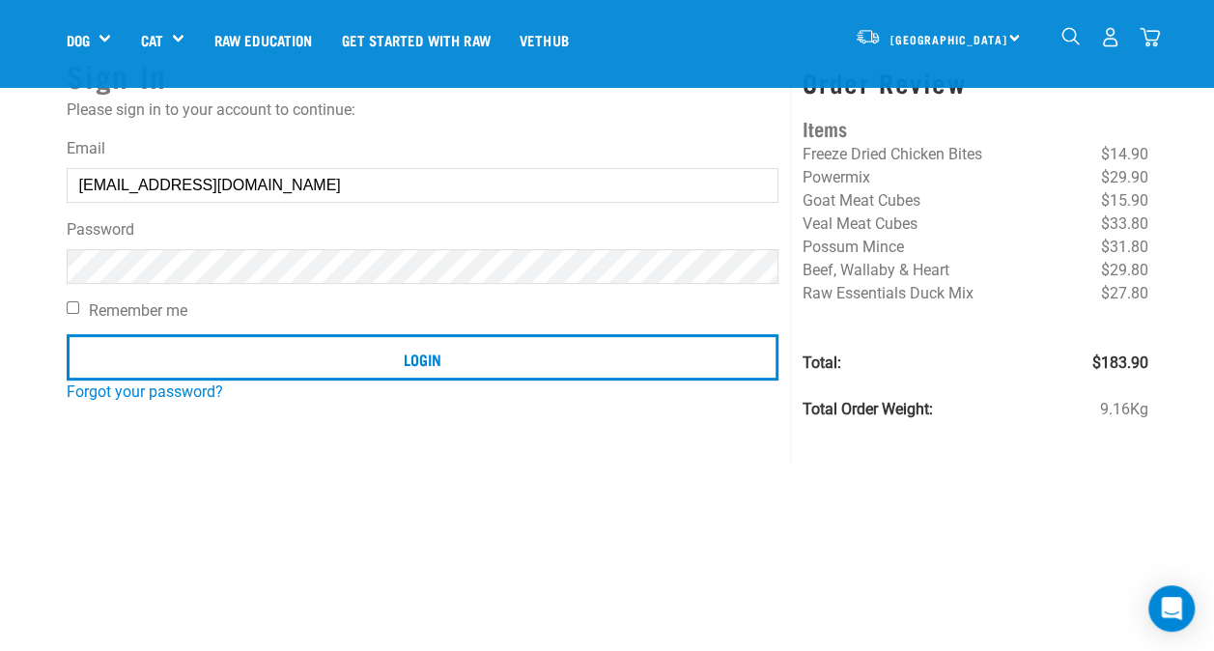
scroll to position [101, 0]
click at [155, 398] on link "Forgot your password?" at bounding box center [145, 391] width 156 height 18
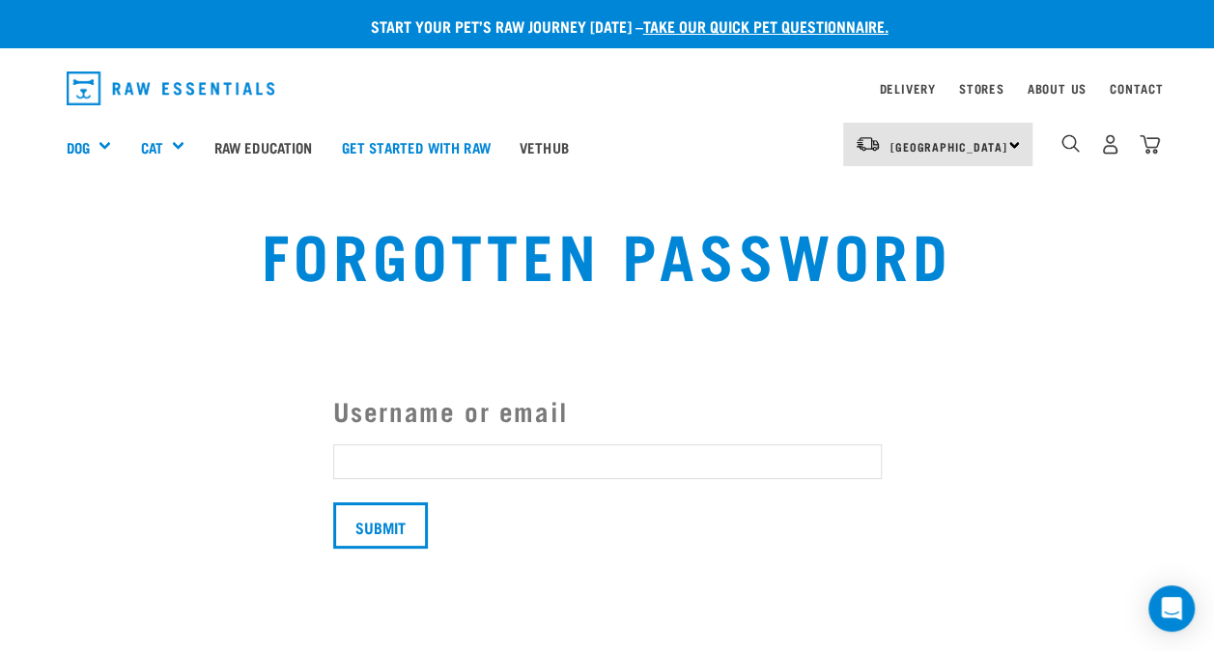
click at [374, 461] on input "Username or email" at bounding box center [607, 461] width 549 height 35
type input "[EMAIL_ADDRESS][DOMAIN_NAME]"
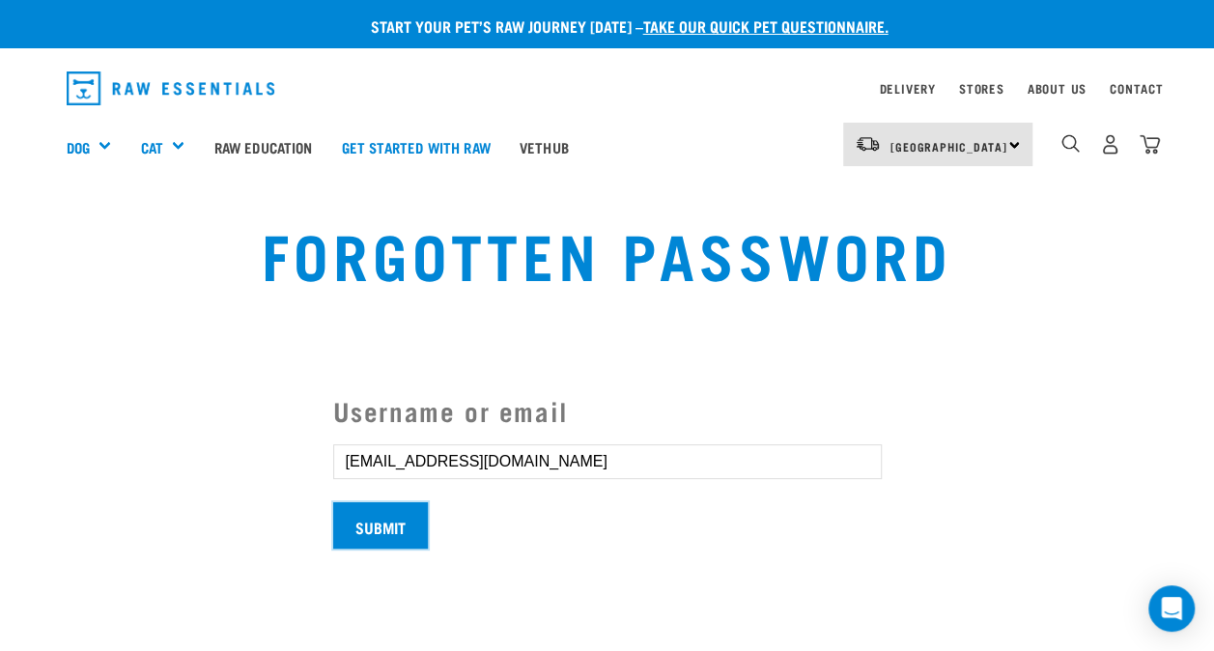
click at [402, 527] on input "Submit" at bounding box center [380, 525] width 95 height 46
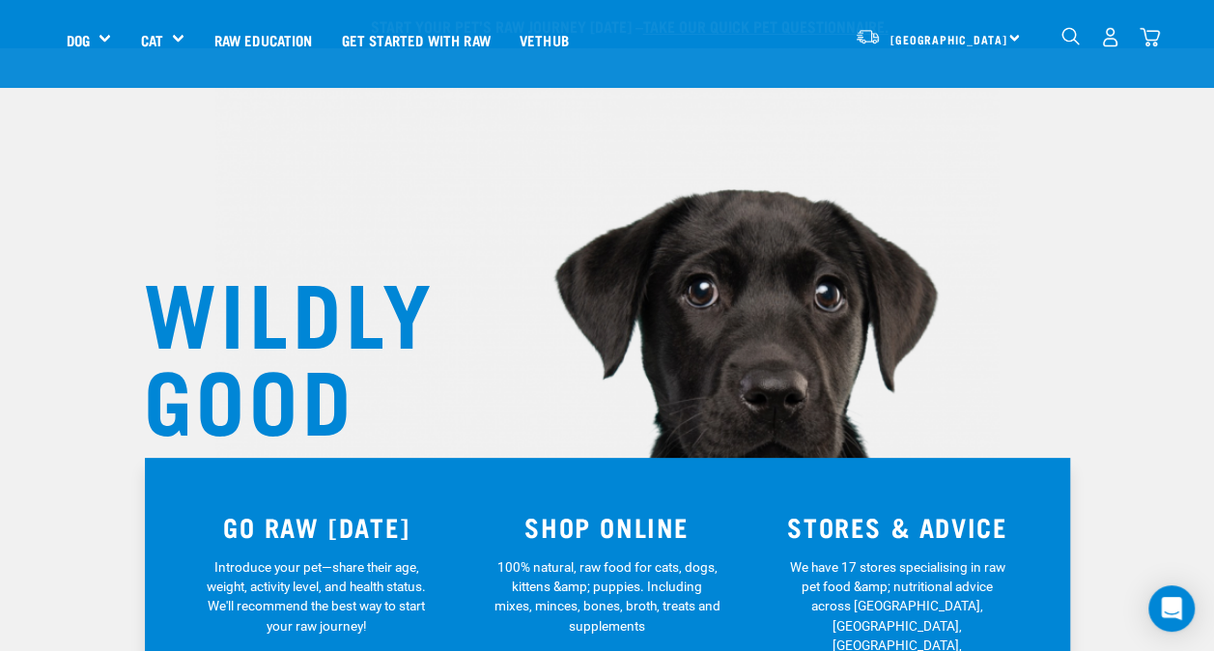
scroll to position [346, 0]
